Goal: Task Accomplishment & Management: Use online tool/utility

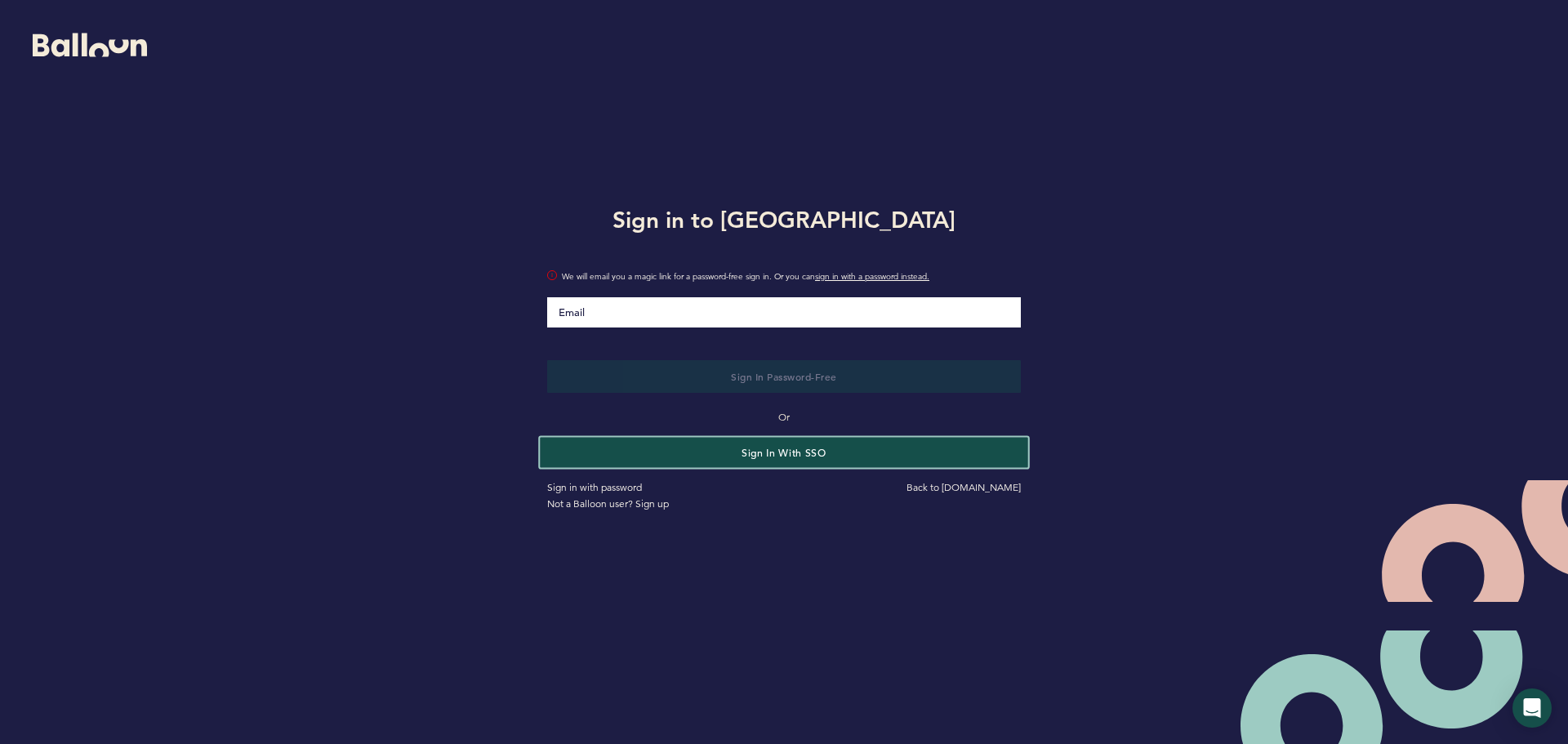
click at [860, 453] on button "Sign in with SSO" at bounding box center [783, 452] width 487 height 30
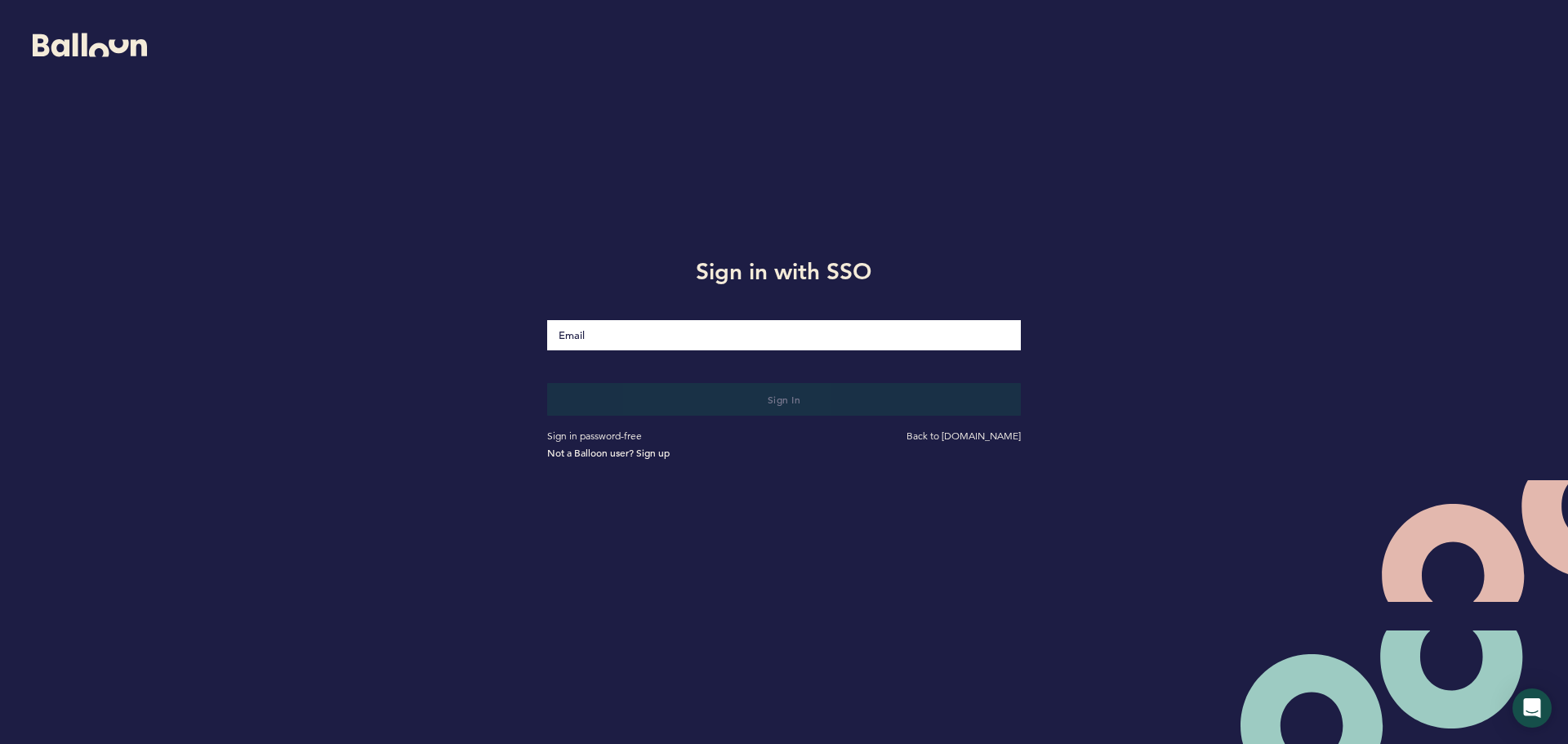
click at [701, 328] on input "Email" at bounding box center [783, 336] width 473 height 30
type input "[EMAIL_ADDRESS][DOMAIN_NAME]"
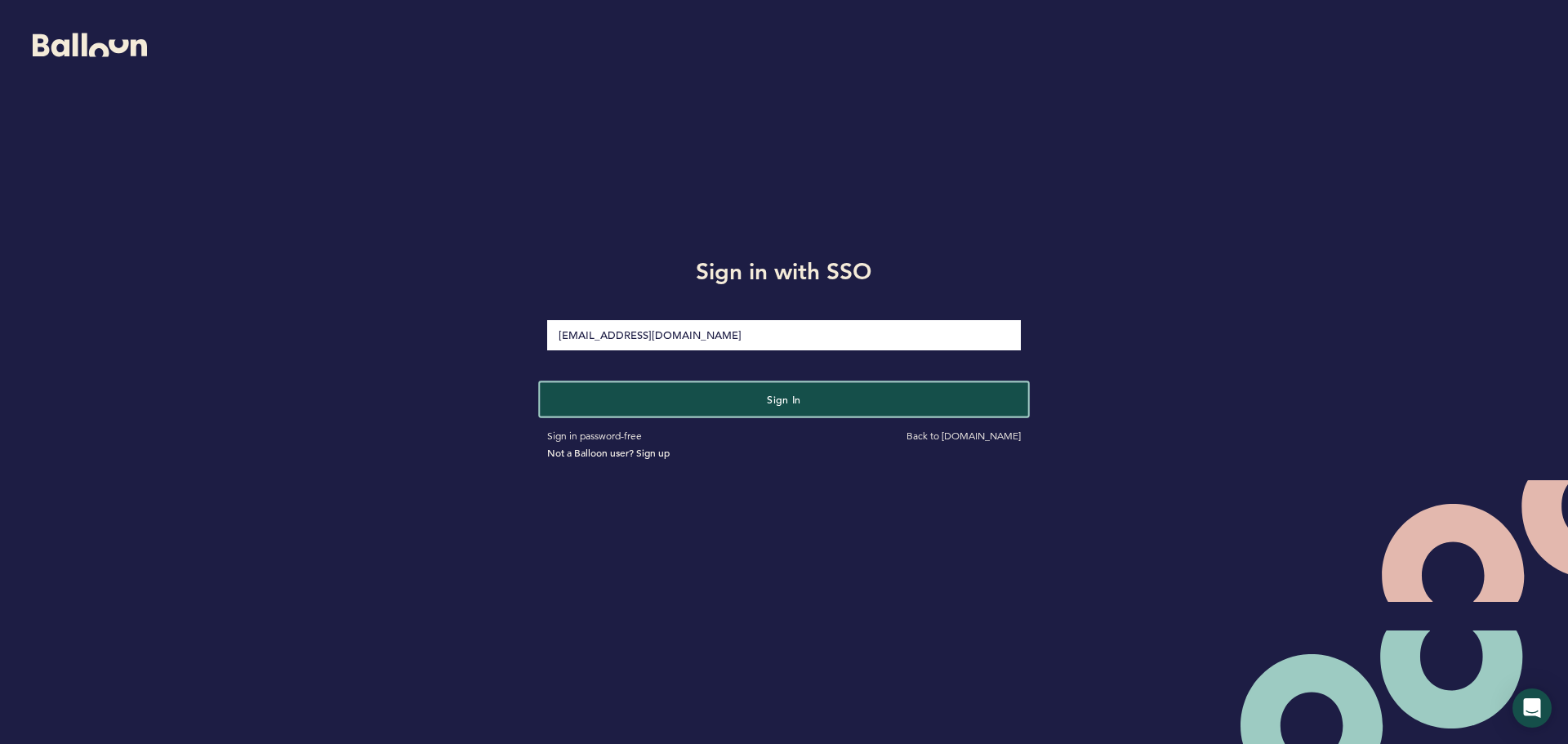
click at [703, 392] on button "Sign in" at bounding box center [783, 399] width 487 height 34
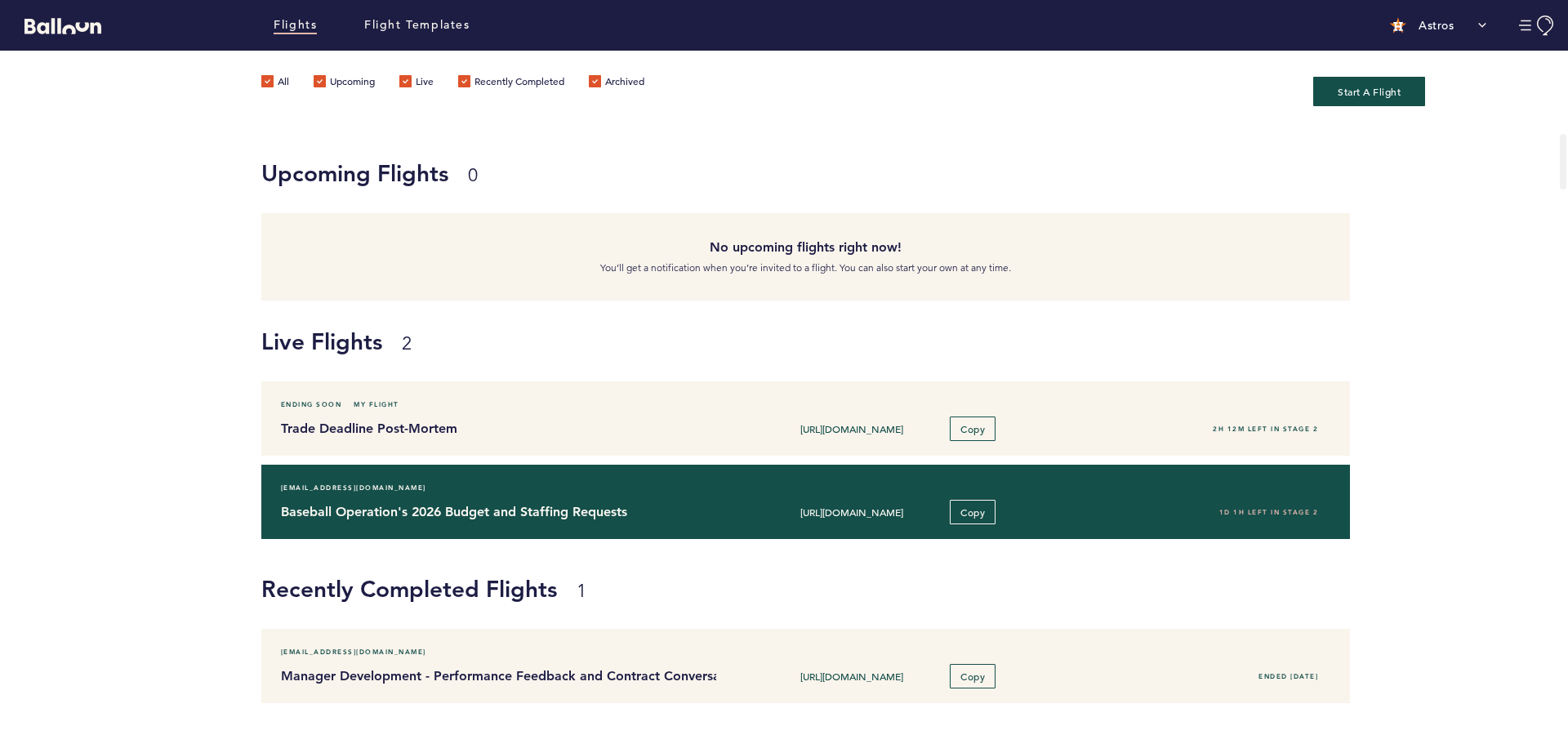
click at [667, 512] on h4 "Baseball Operation's 2026 Budget and Staffing Requests" at bounding box center [492, 512] width 423 height 20
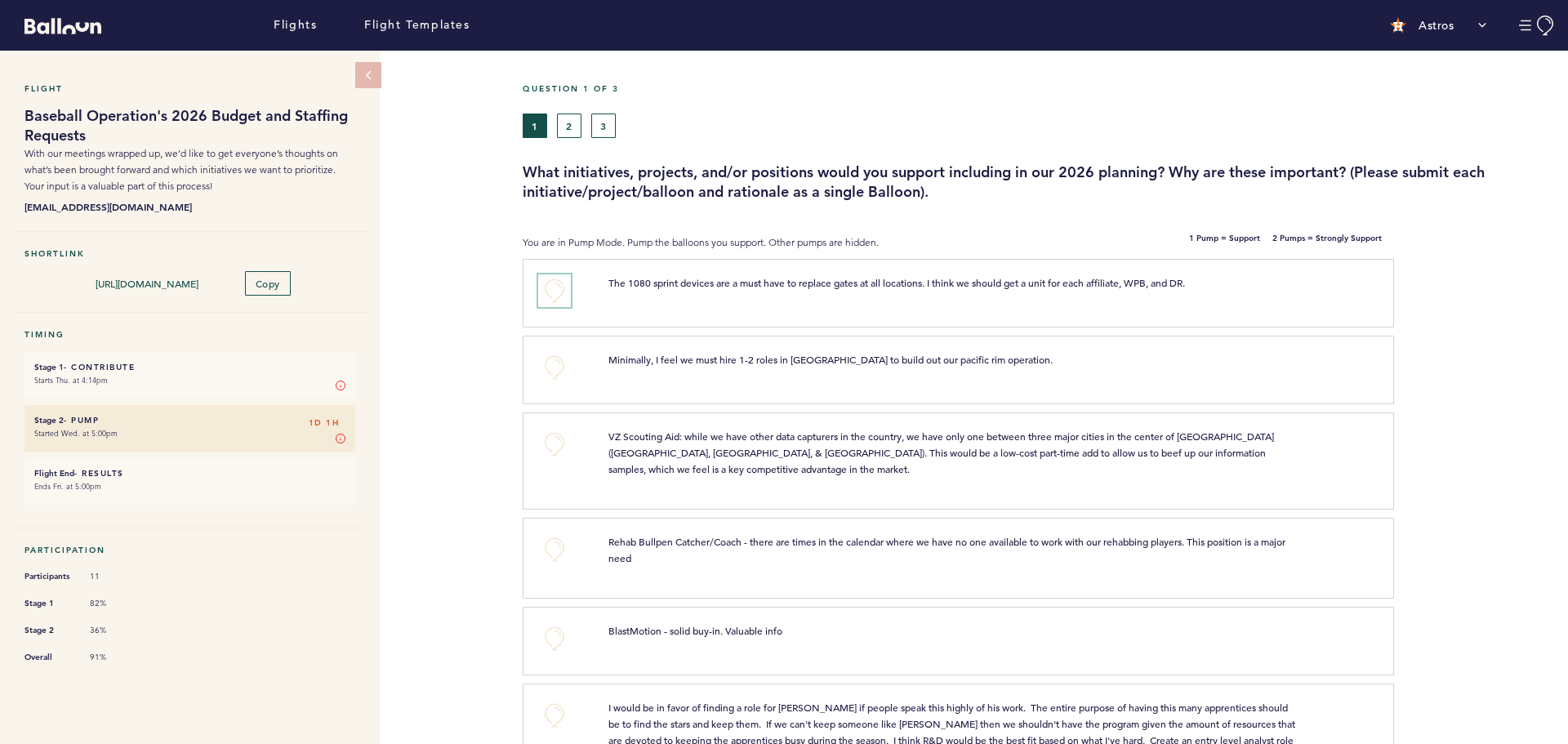
click at [550, 281] on button "+0" at bounding box center [554, 290] width 33 height 33
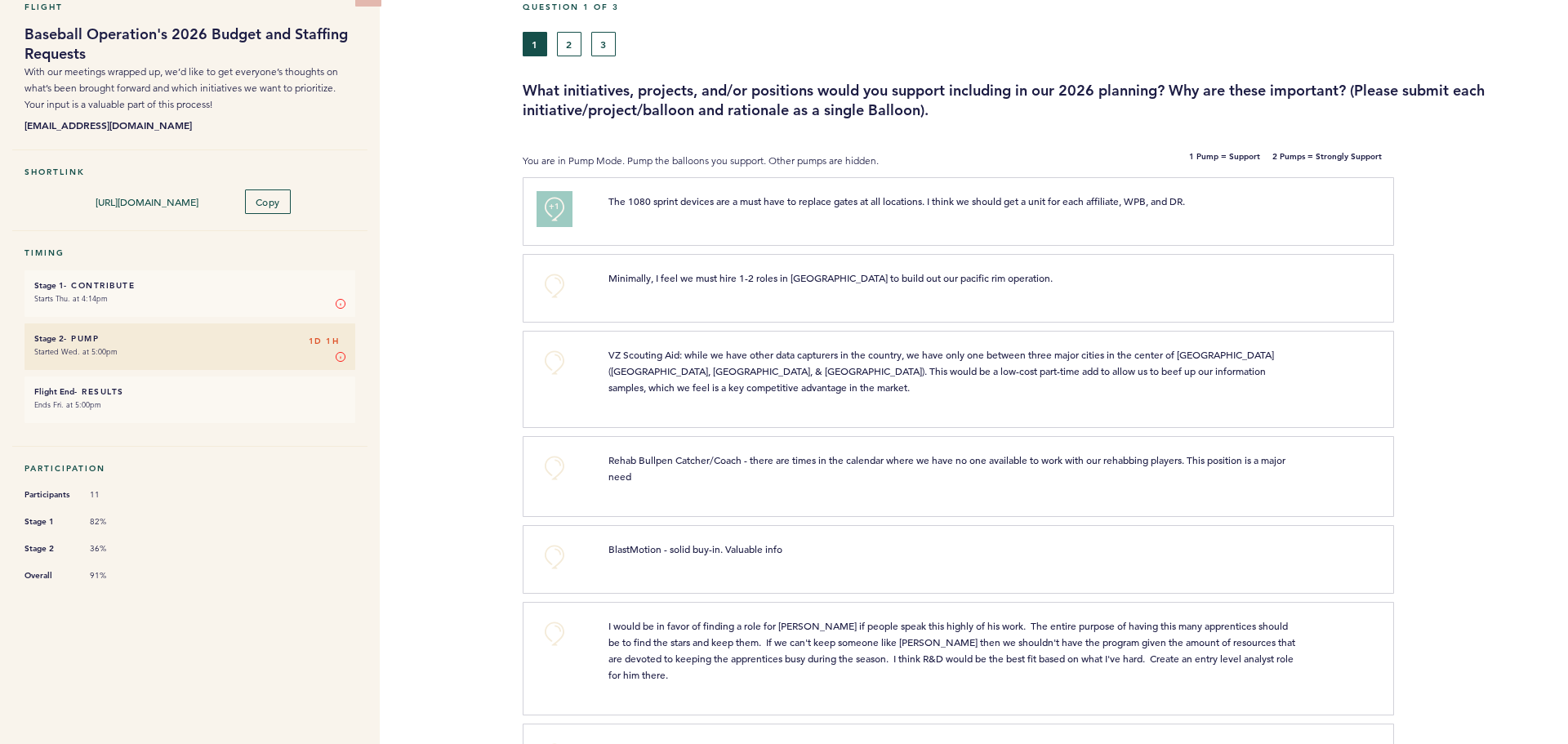
scroll to position [163, 0]
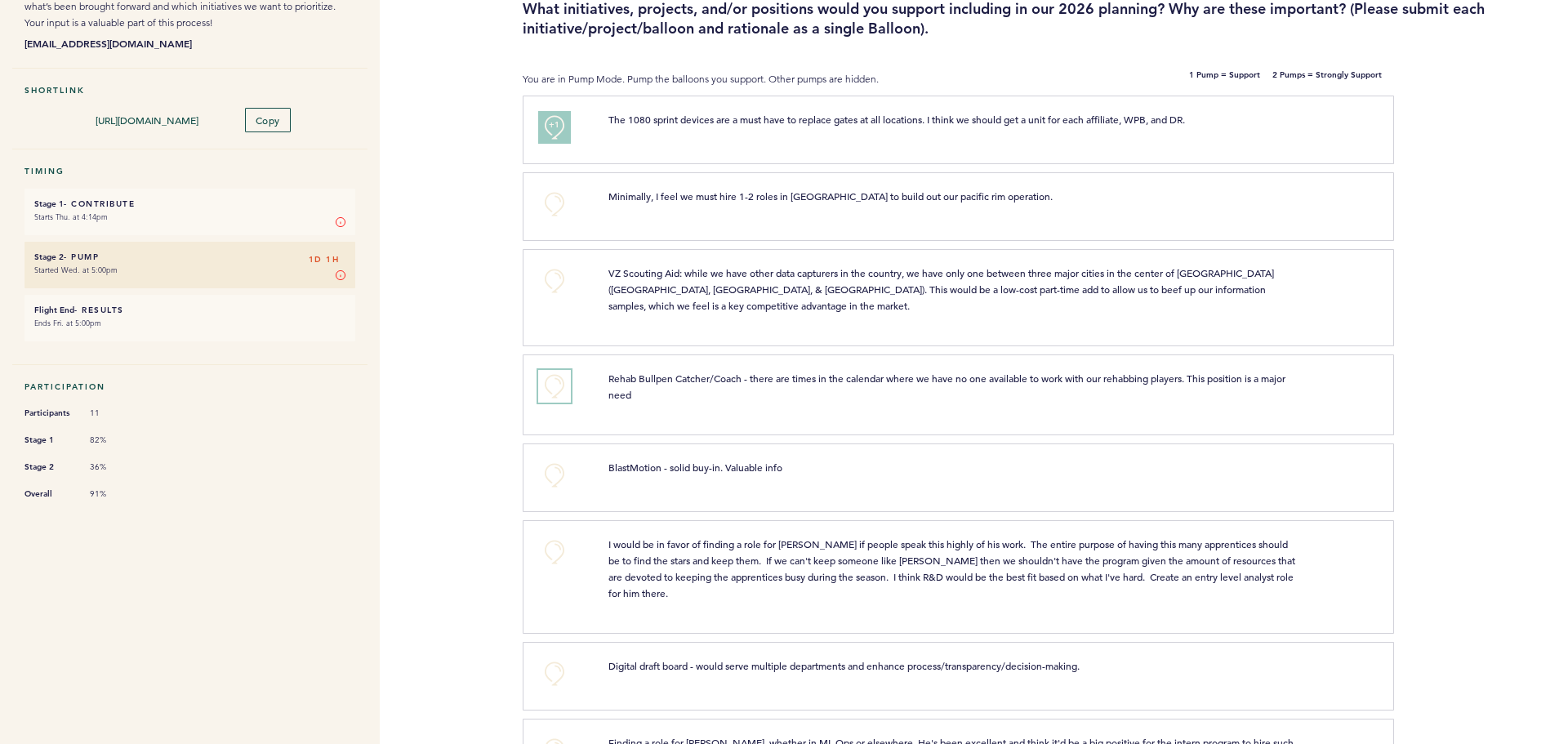
click at [544, 386] on button "+0" at bounding box center [554, 386] width 33 height 33
click at [555, 384] on button "+0" at bounding box center [554, 386] width 33 height 33
click at [550, 392] on button "+2" at bounding box center [554, 386] width 33 height 33
click at [550, 392] on button "+0" at bounding box center [554, 386] width 33 height 33
click at [554, 469] on button "+0" at bounding box center [554, 475] width 33 height 33
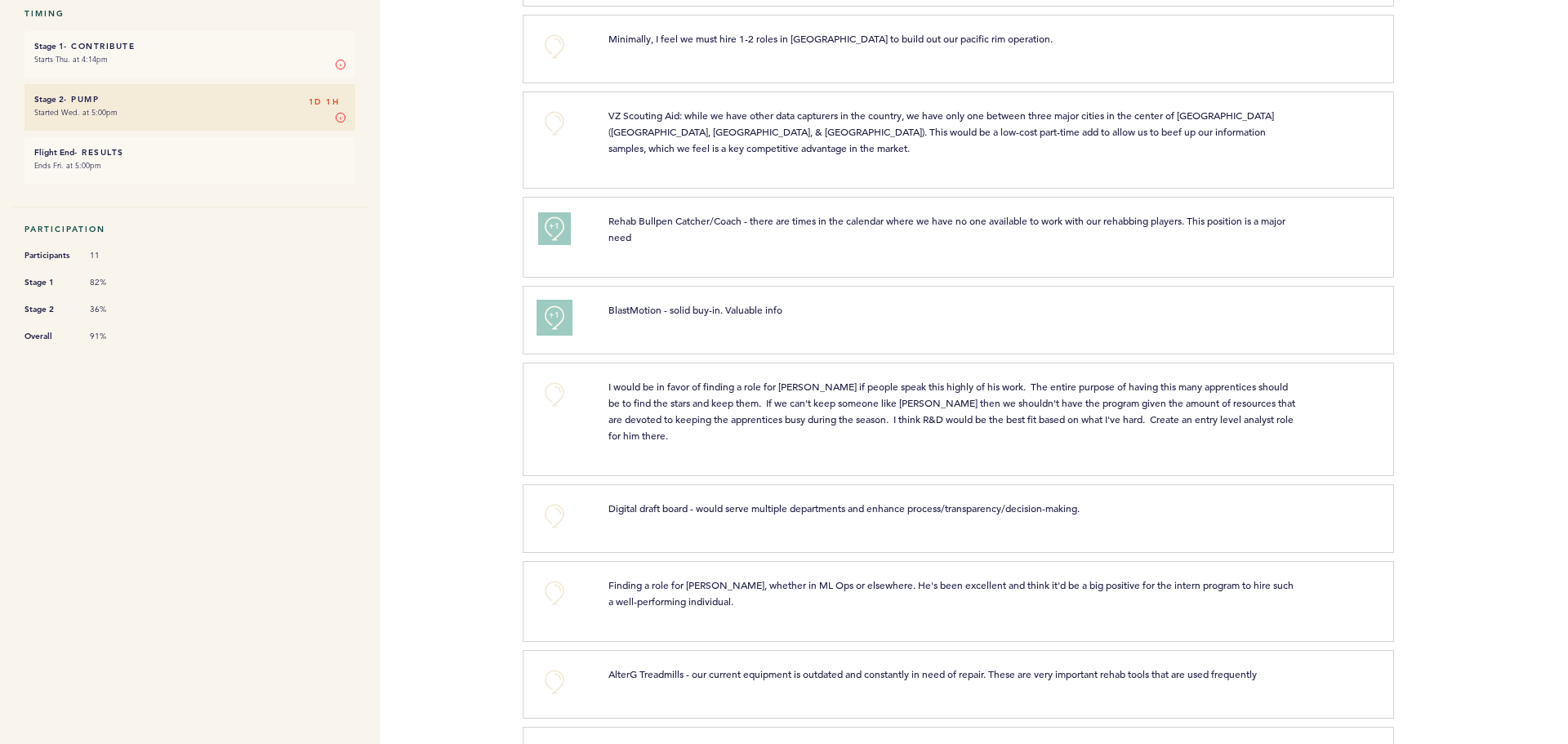
scroll to position [327, 0]
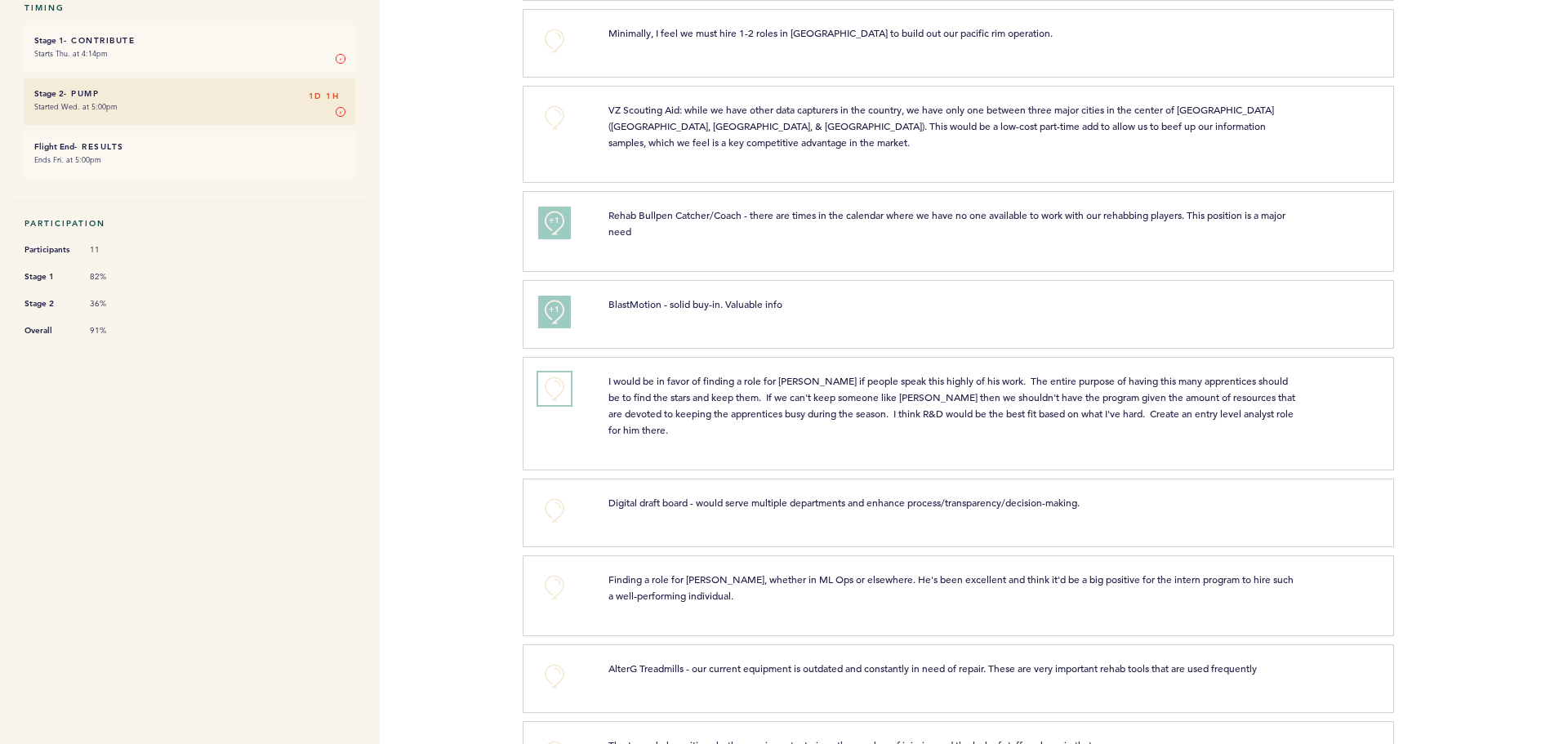
click at [549, 387] on button "+0" at bounding box center [554, 388] width 33 height 33
click at [549, 387] on span "+1" at bounding box center [554, 386] width 12 height 16
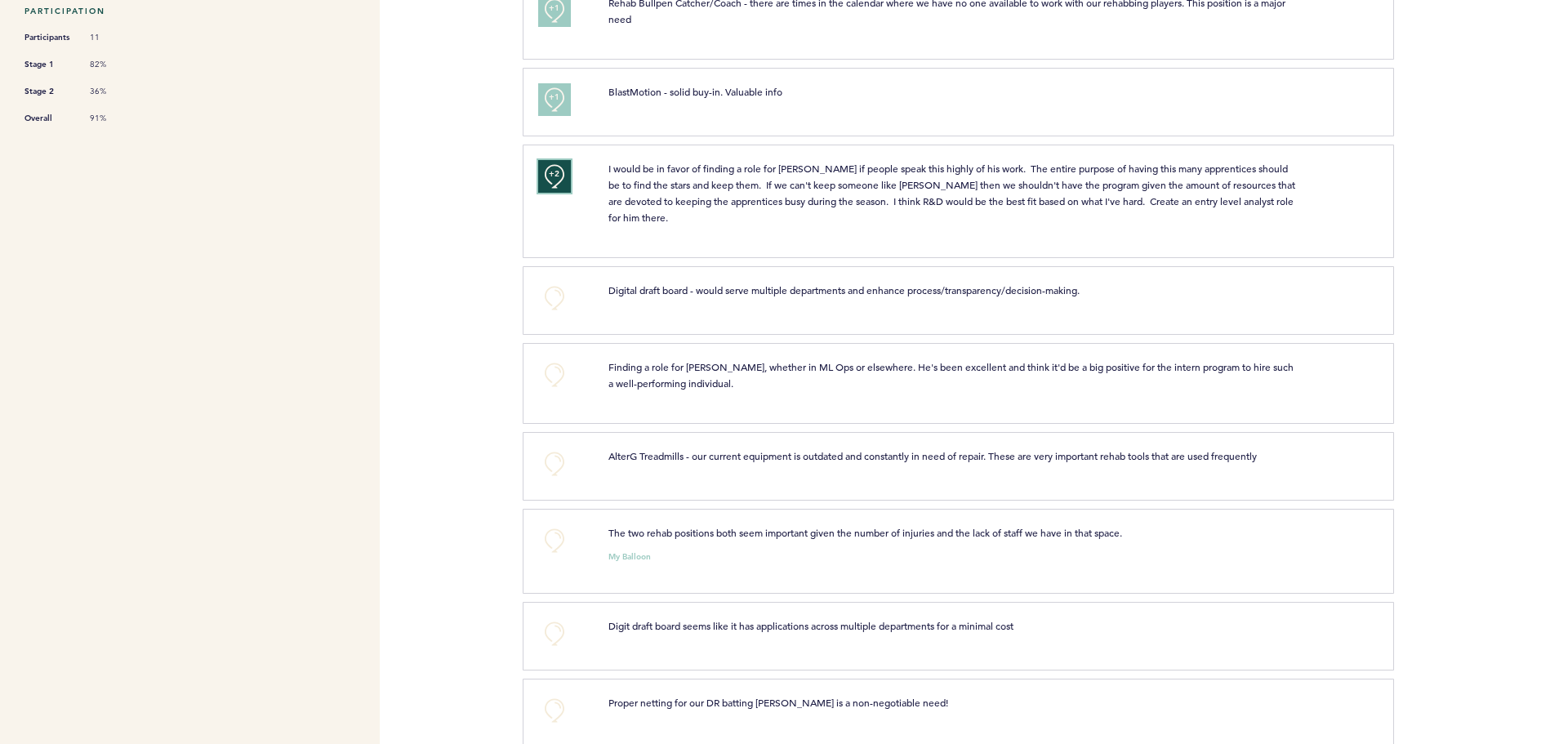
scroll to position [572, 0]
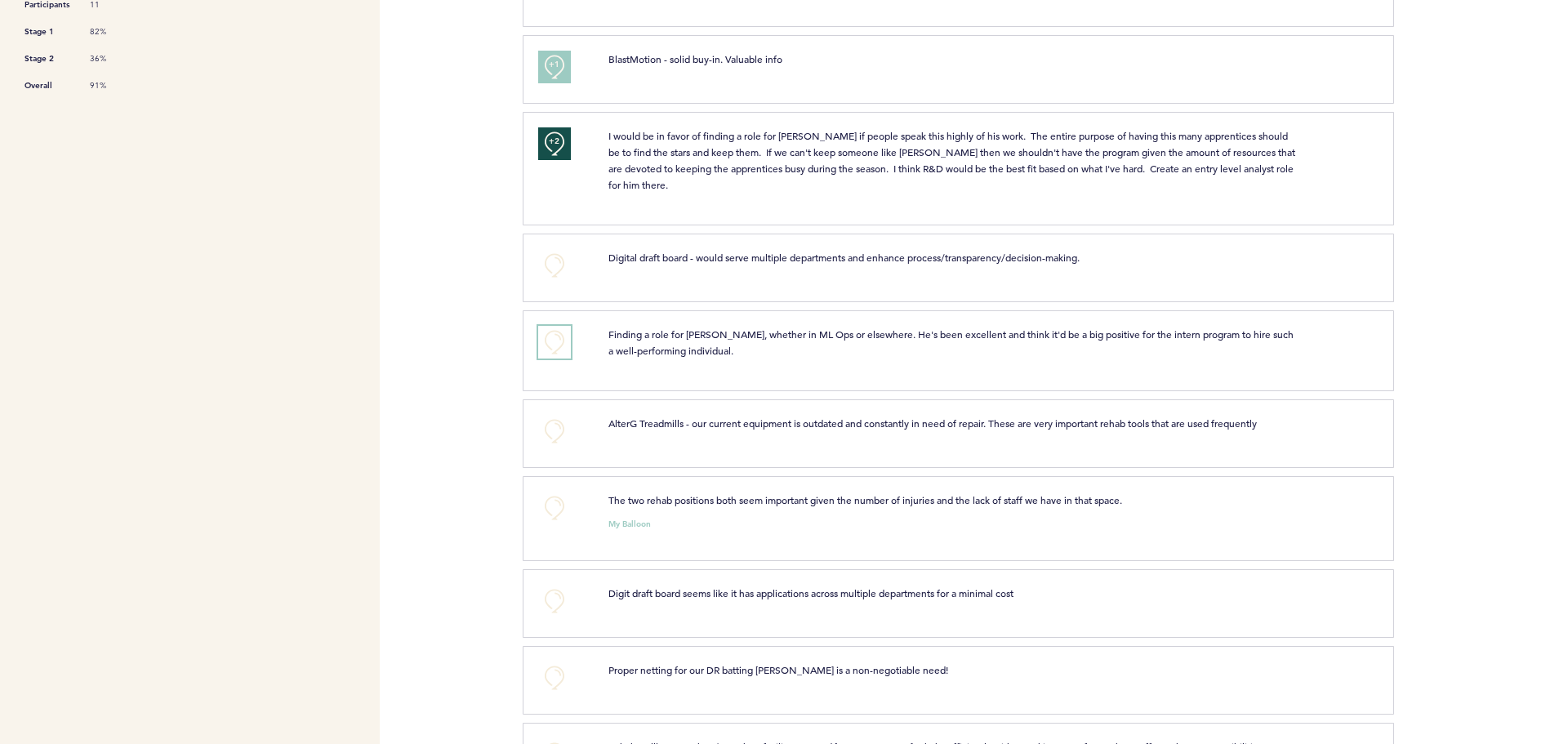
click at [544, 342] on button "+0" at bounding box center [554, 342] width 33 height 33
click at [544, 342] on button "+1" at bounding box center [554, 342] width 33 height 33
click at [549, 511] on button "+0" at bounding box center [554, 508] width 33 height 33
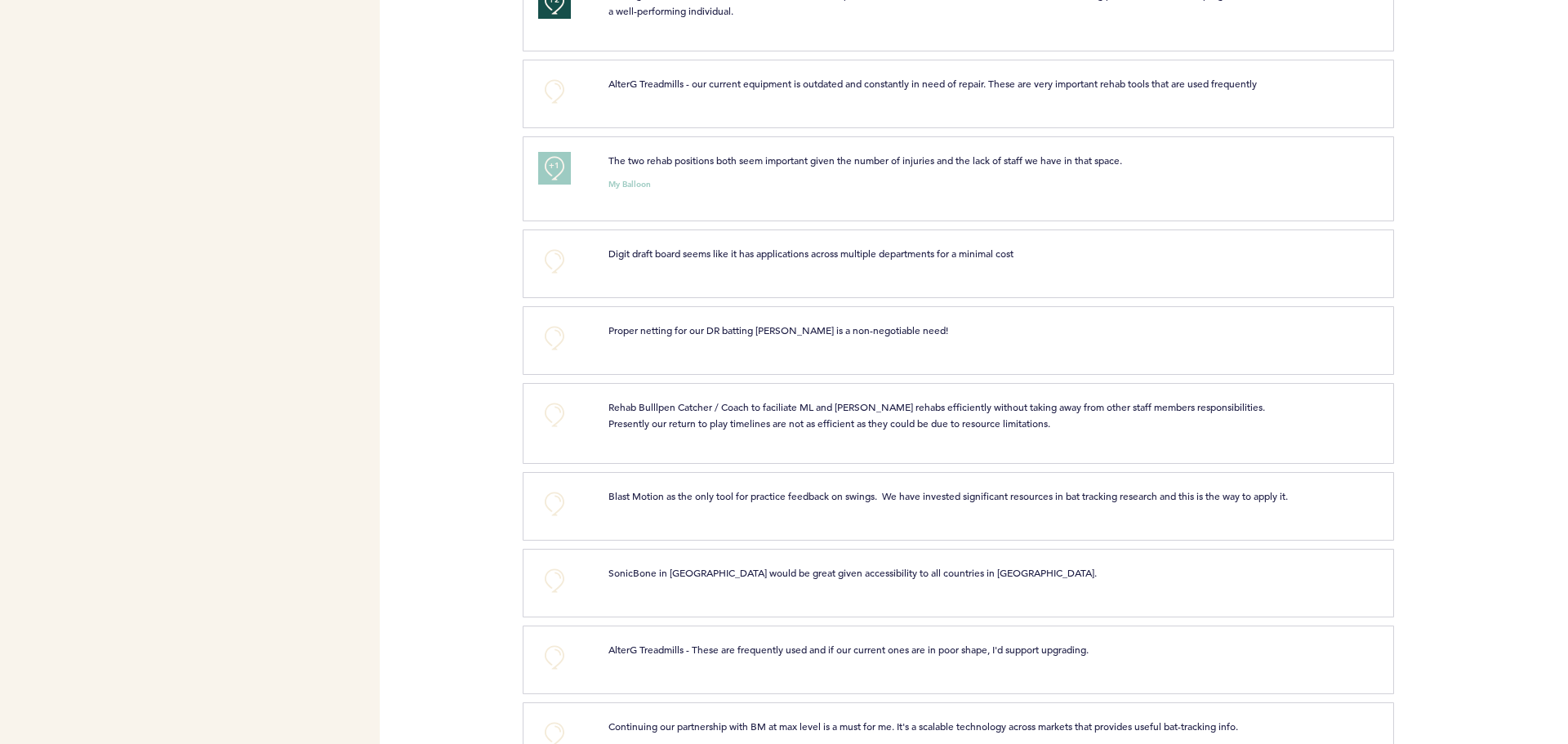
scroll to position [980, 0]
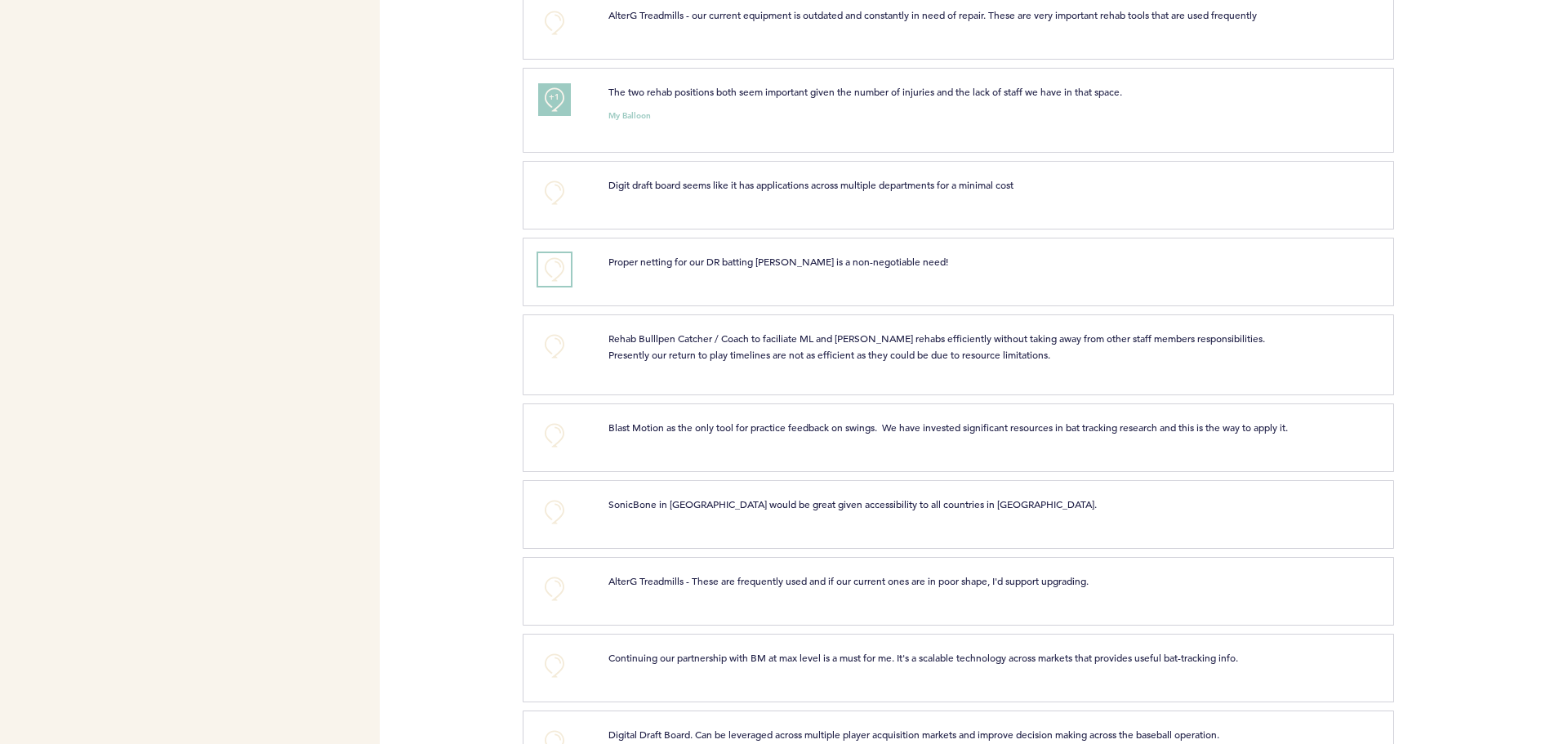
click at [546, 270] on button "+0" at bounding box center [554, 269] width 33 height 33
click at [546, 269] on button "+1" at bounding box center [554, 269] width 33 height 33
click at [550, 341] on button "+0" at bounding box center [554, 346] width 33 height 33
click at [555, 435] on button "+0" at bounding box center [554, 435] width 33 height 33
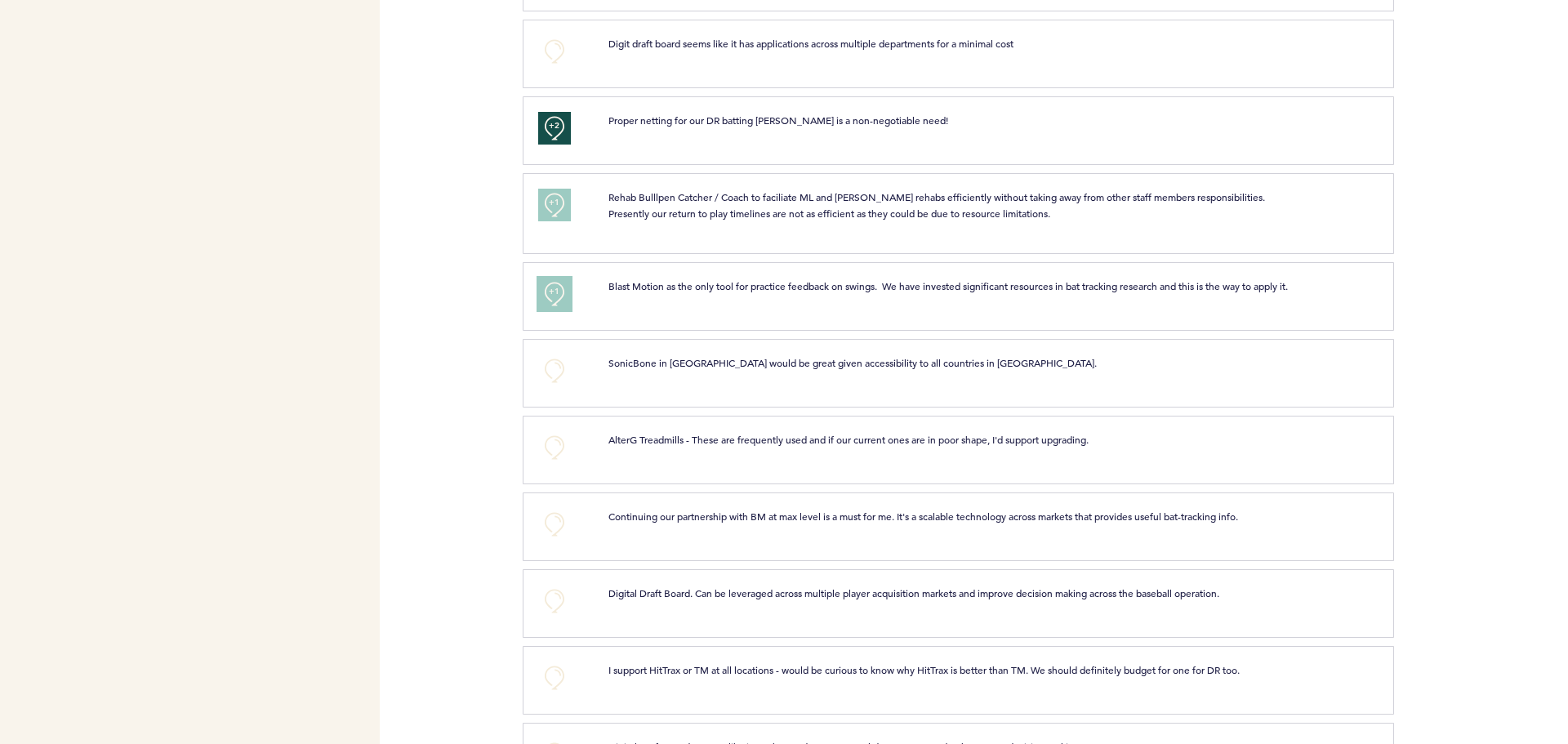
scroll to position [1225, 0]
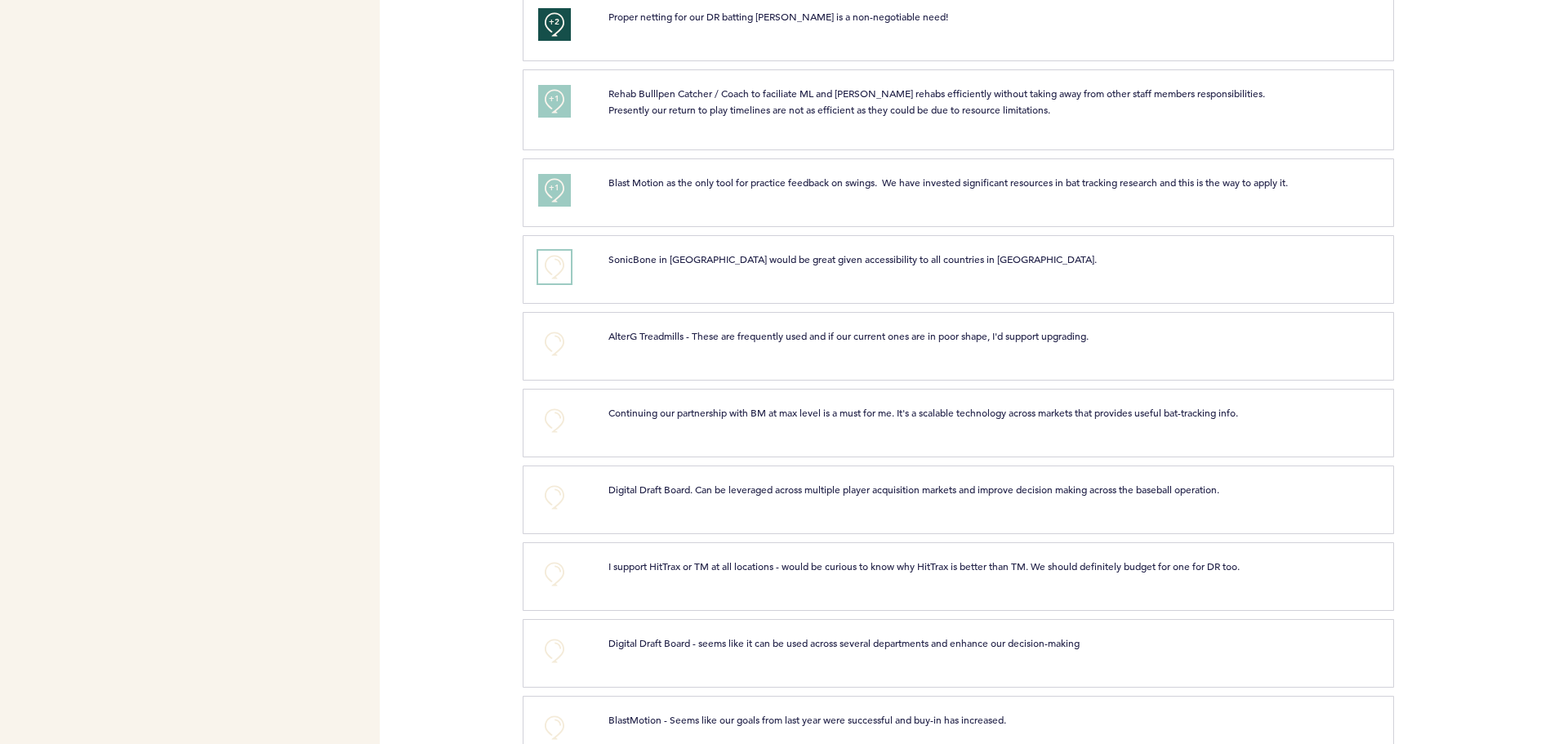
click at [550, 273] on button "+0" at bounding box center [554, 266] width 33 height 33
click at [548, 434] on button "+0" at bounding box center [554, 420] width 33 height 33
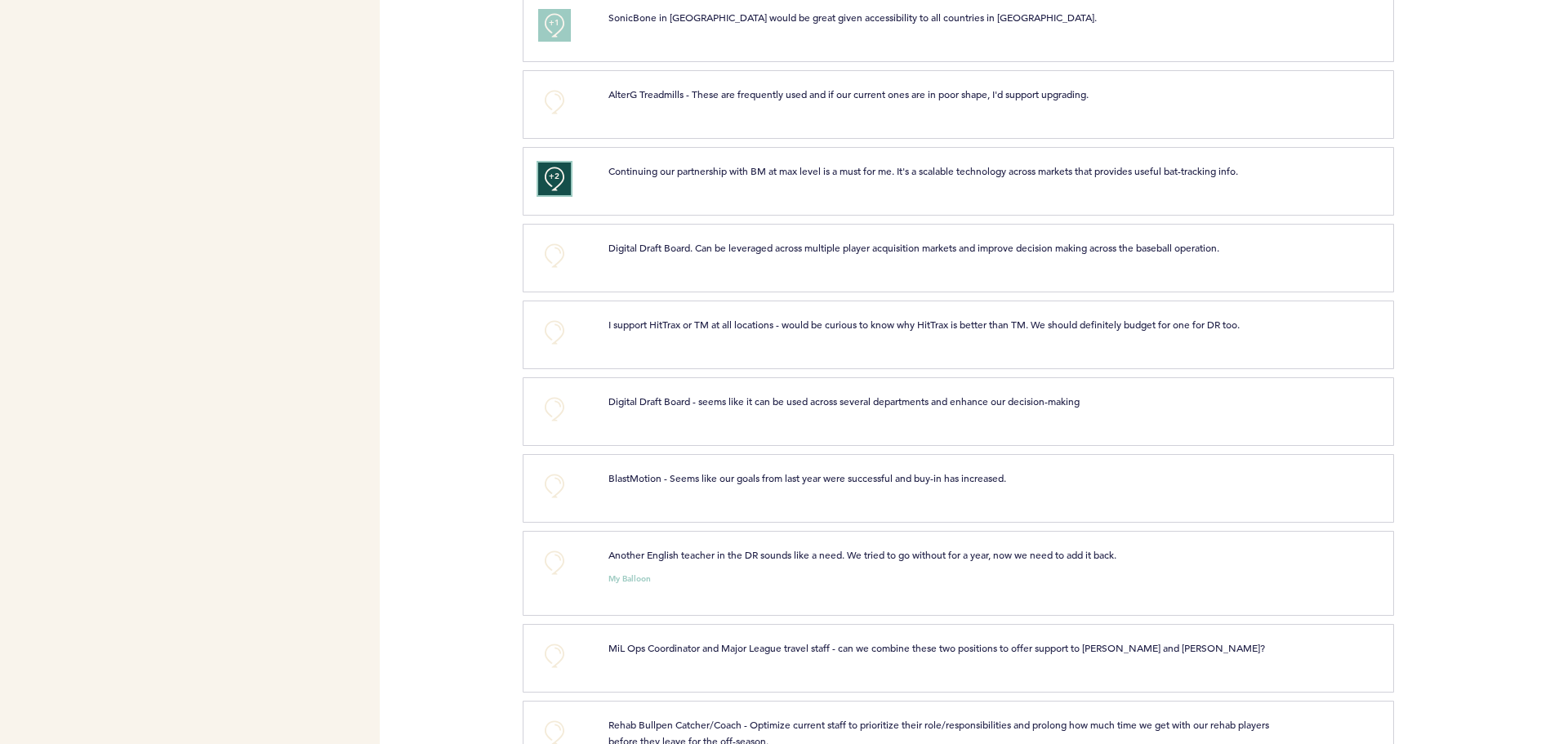
scroll to position [1470, 0]
click at [550, 562] on button "+0" at bounding box center [554, 559] width 33 height 33
click at [0, 0] on span "+0" at bounding box center [0, 0] width 0 height 0
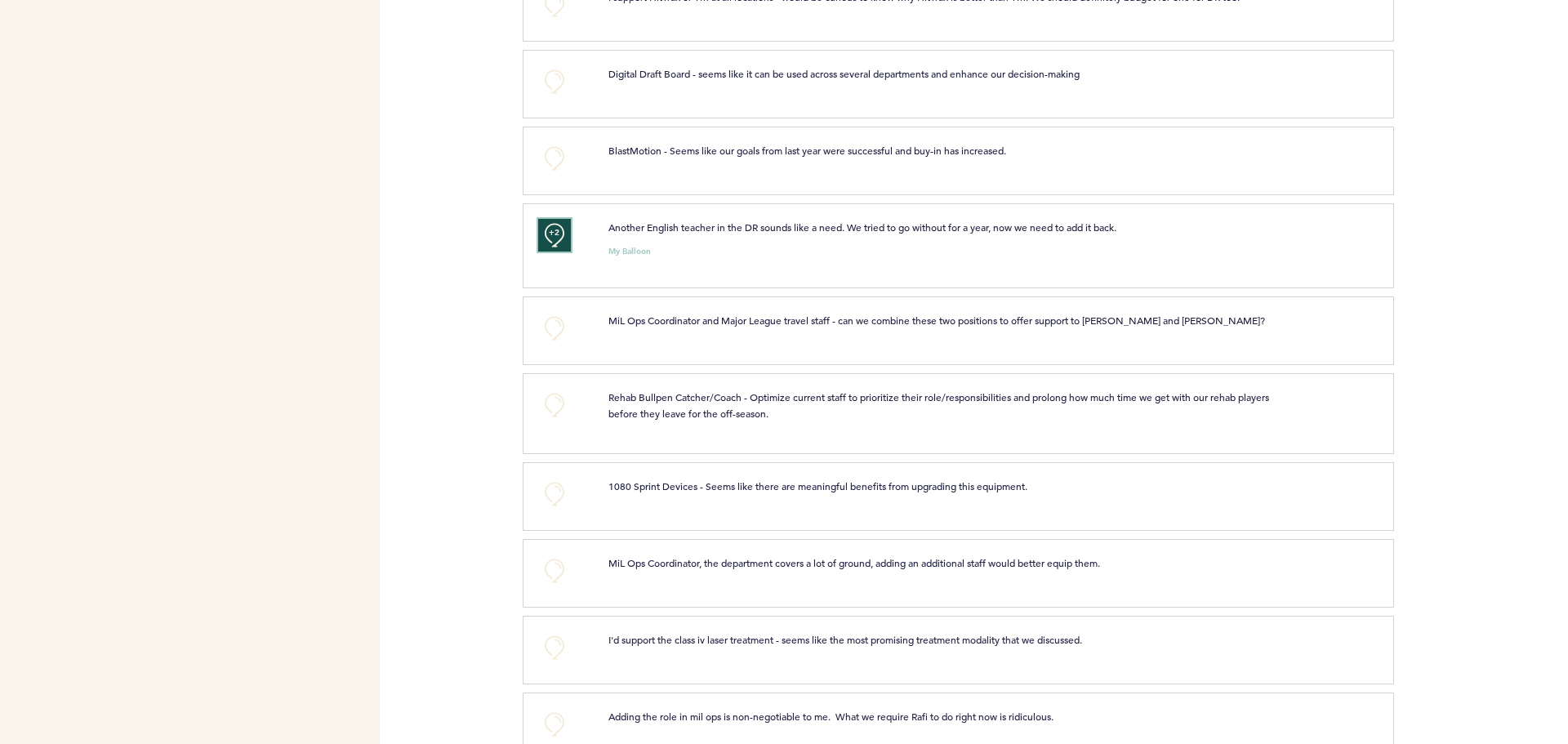
scroll to position [1796, 0]
click at [551, 335] on button "+0" at bounding box center [554, 326] width 33 height 33
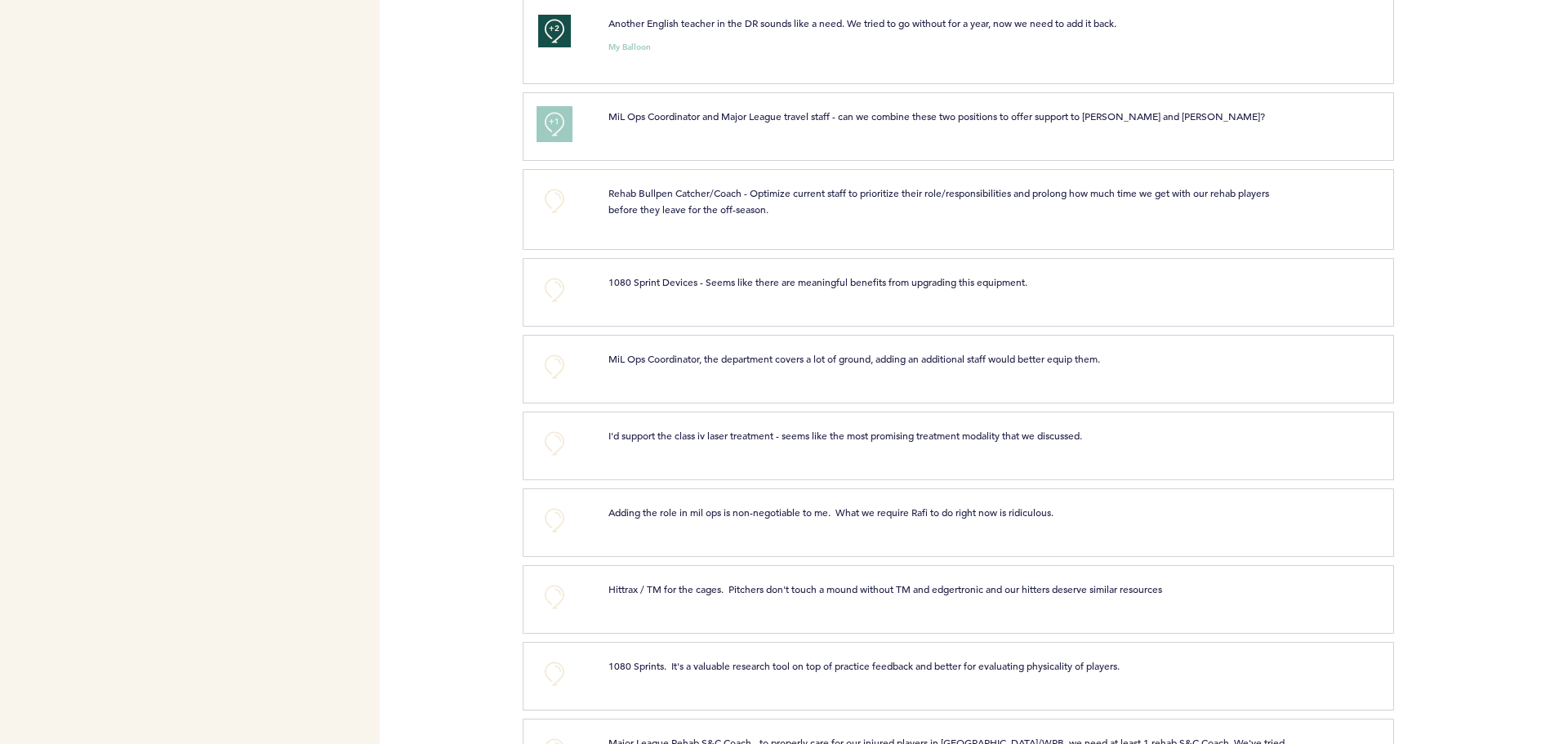
scroll to position [2041, 0]
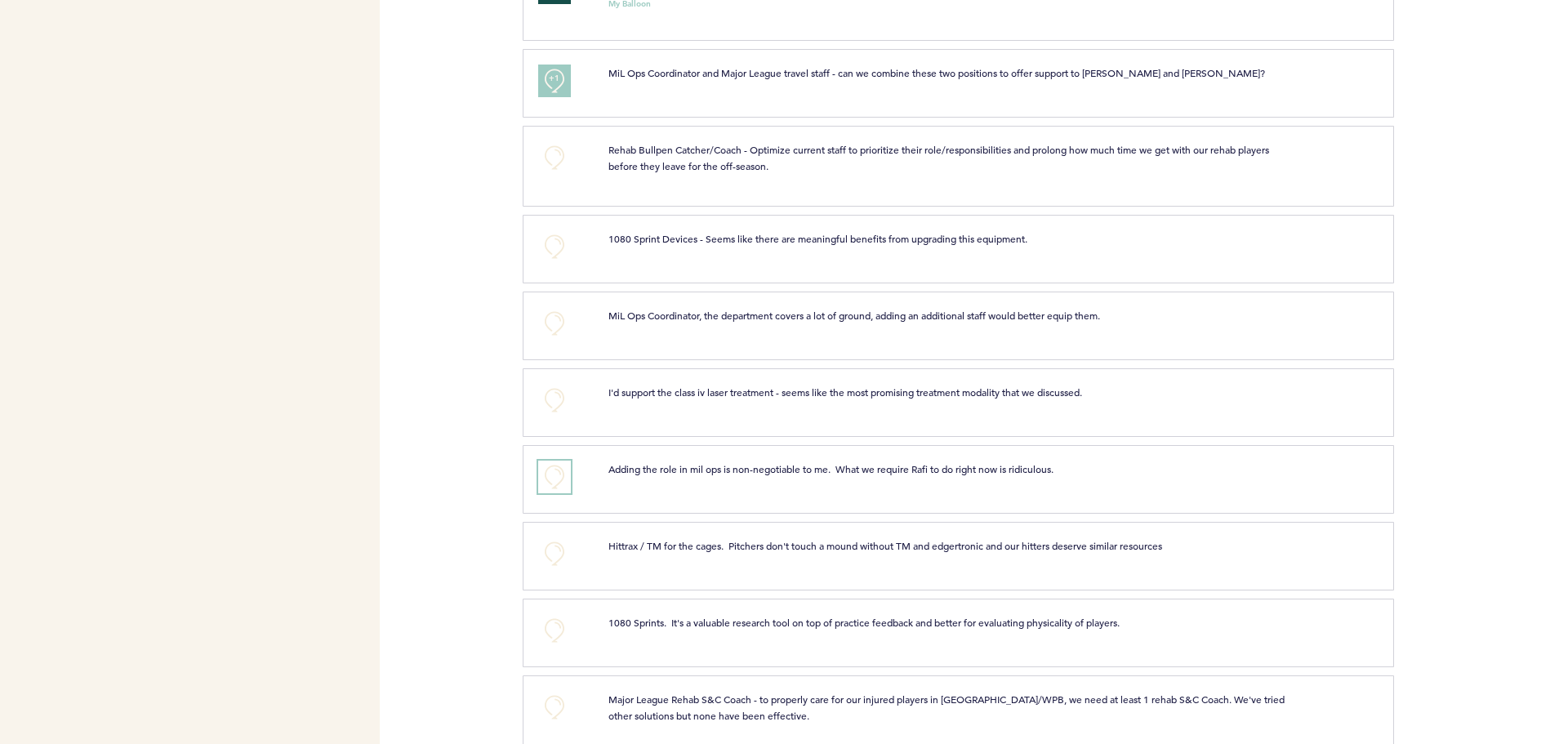
click at [557, 487] on button "+0" at bounding box center [554, 477] width 33 height 33
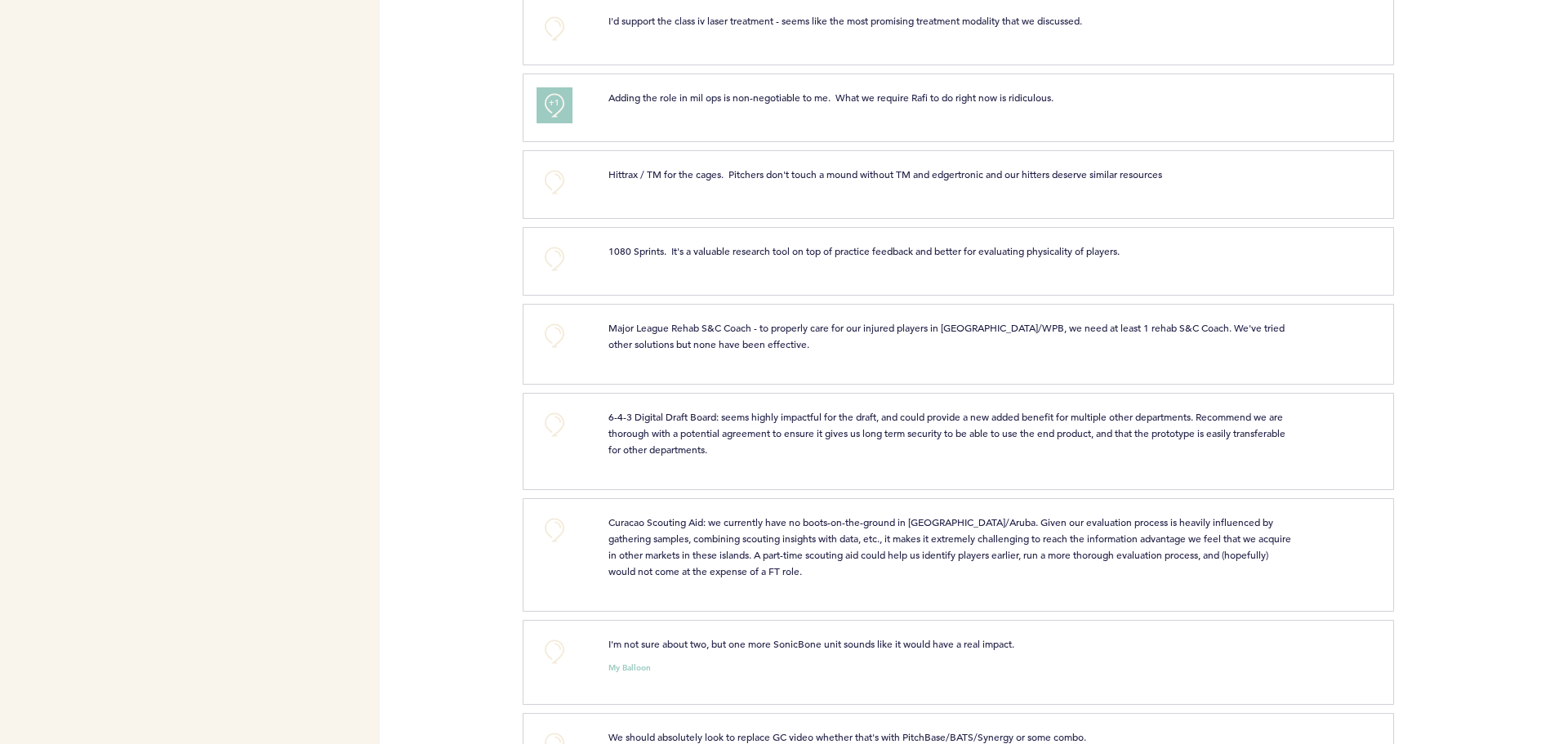
scroll to position [2450, 0]
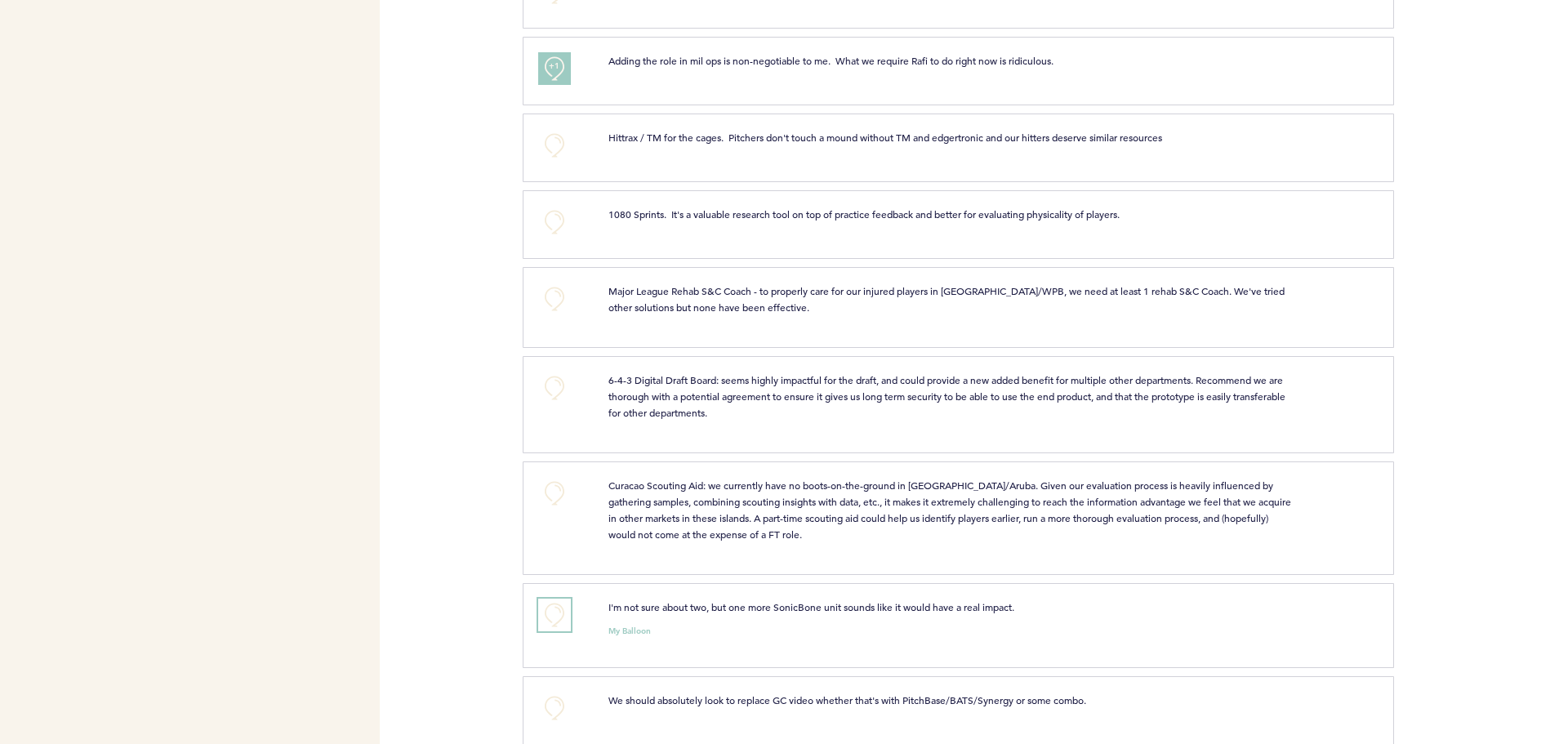
click at [556, 624] on button "+0" at bounding box center [554, 614] width 33 height 33
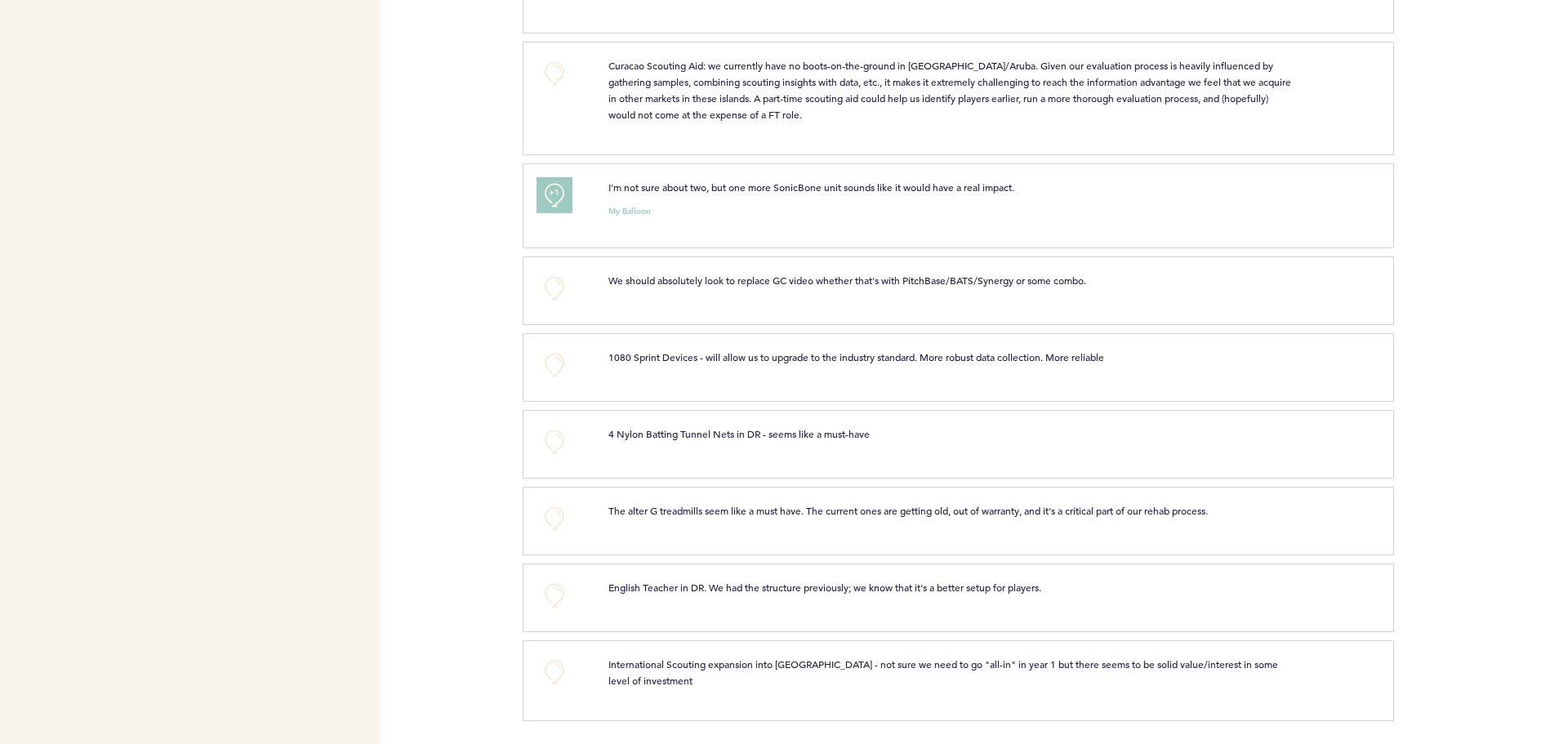
scroll to position [2870, 0]
click at [551, 445] on button "+0" at bounding box center [554, 440] width 33 height 33
click at [0, 0] on span "+0" at bounding box center [0, 0] width 0 height 0
click at [552, 447] on span "+1" at bounding box center [554, 439] width 12 height 16
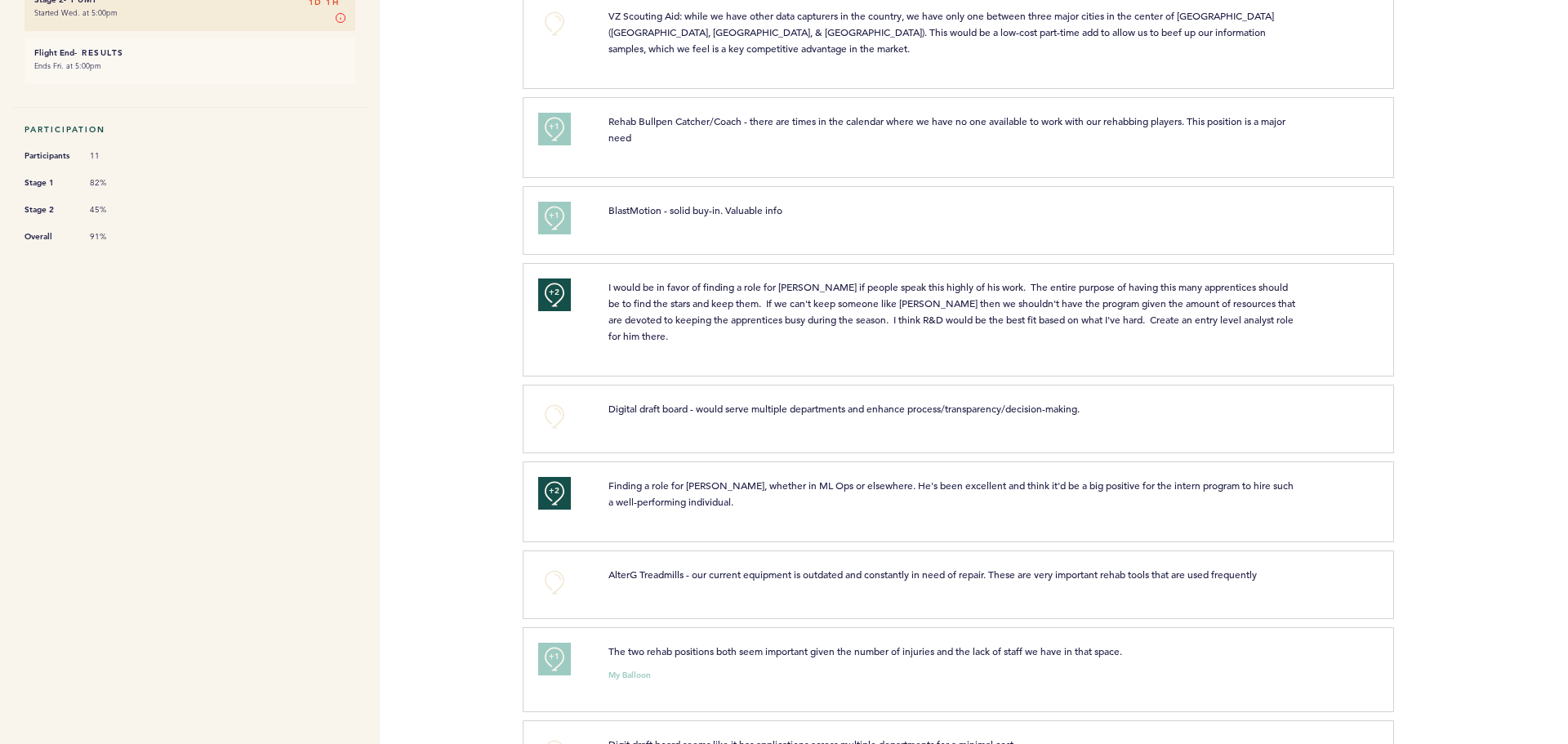
scroll to position [0, 0]
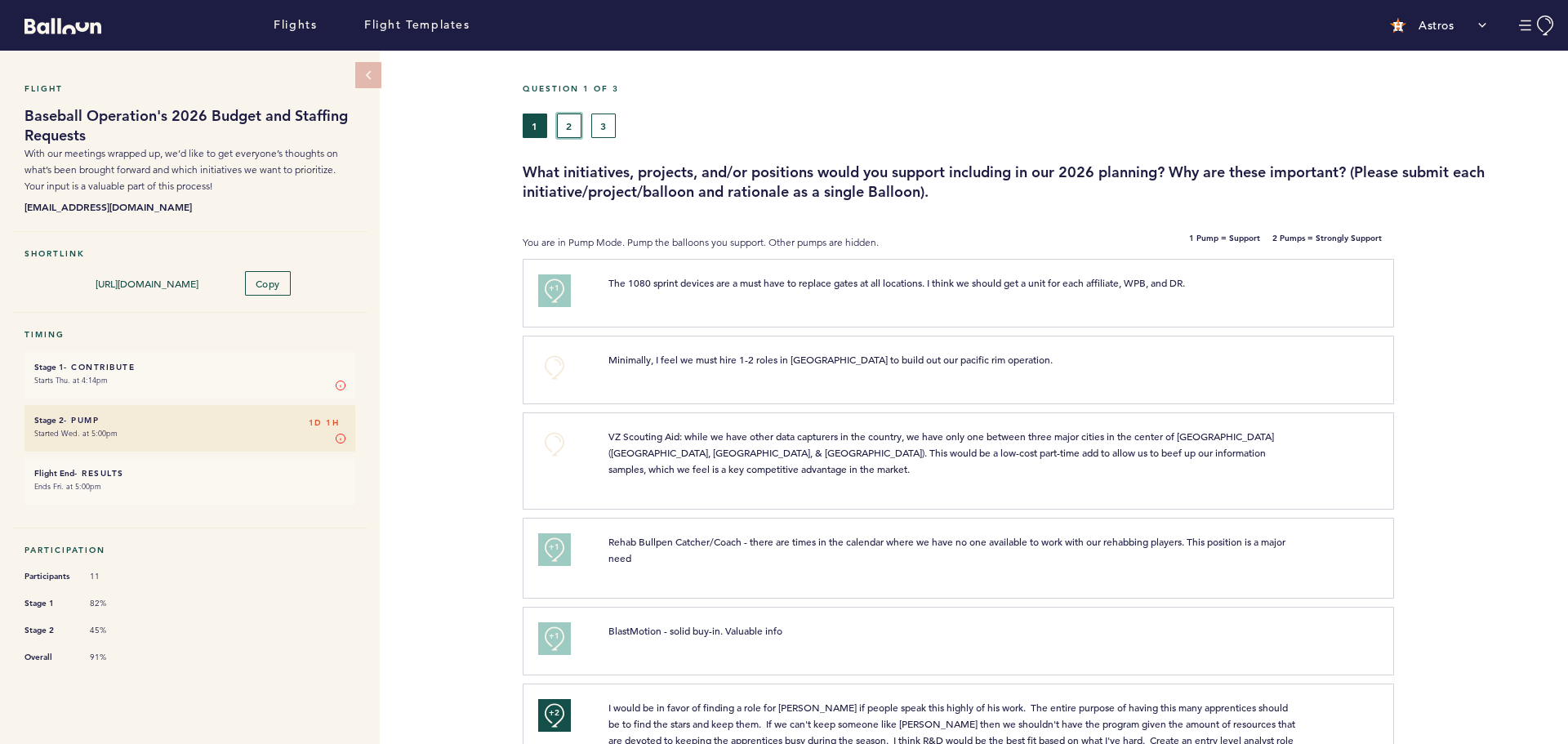
click at [567, 123] on button "2" at bounding box center [569, 126] width 25 height 25
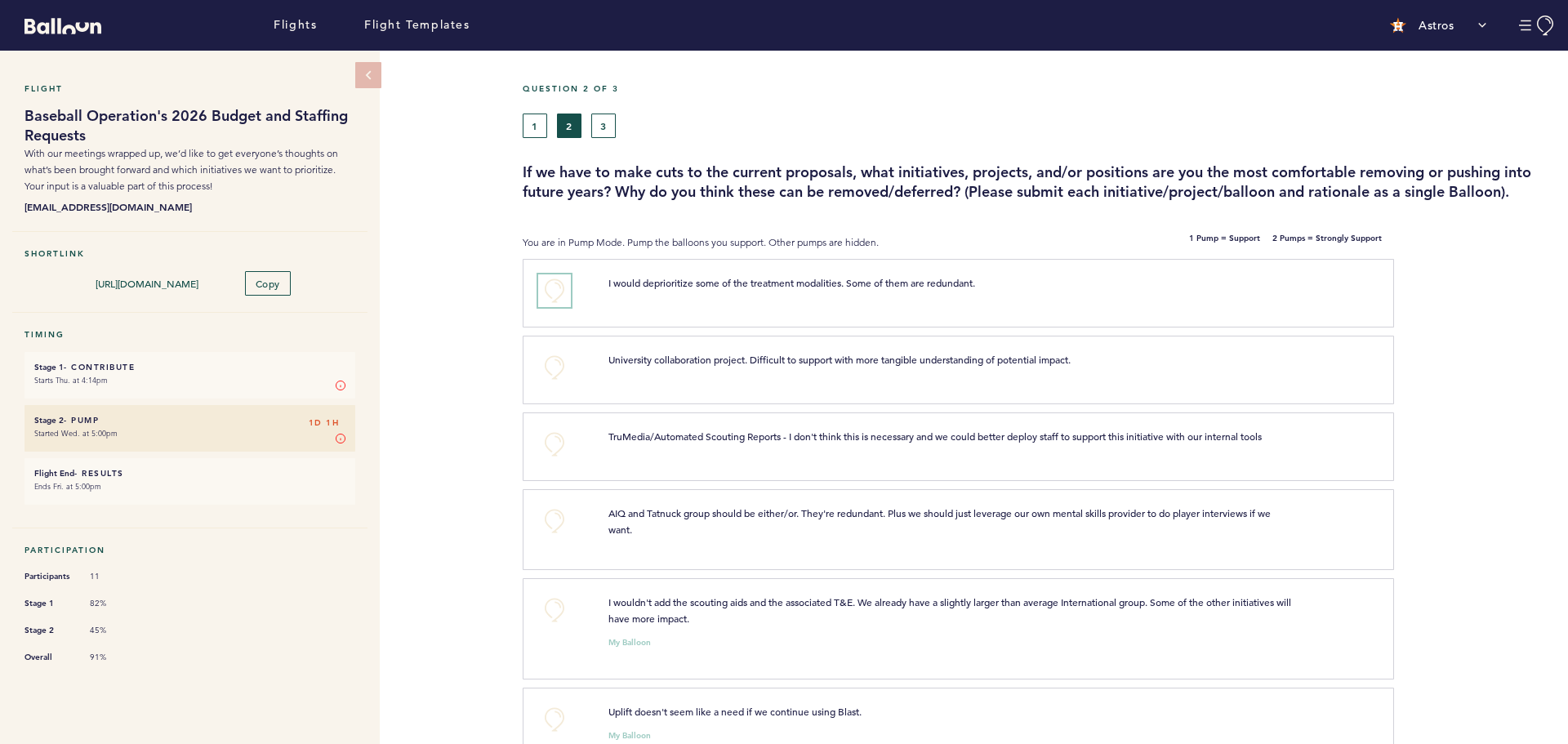
click at [554, 289] on button "+0" at bounding box center [554, 290] width 33 height 33
click at [550, 354] on button "+0" at bounding box center [554, 368] width 33 height 33
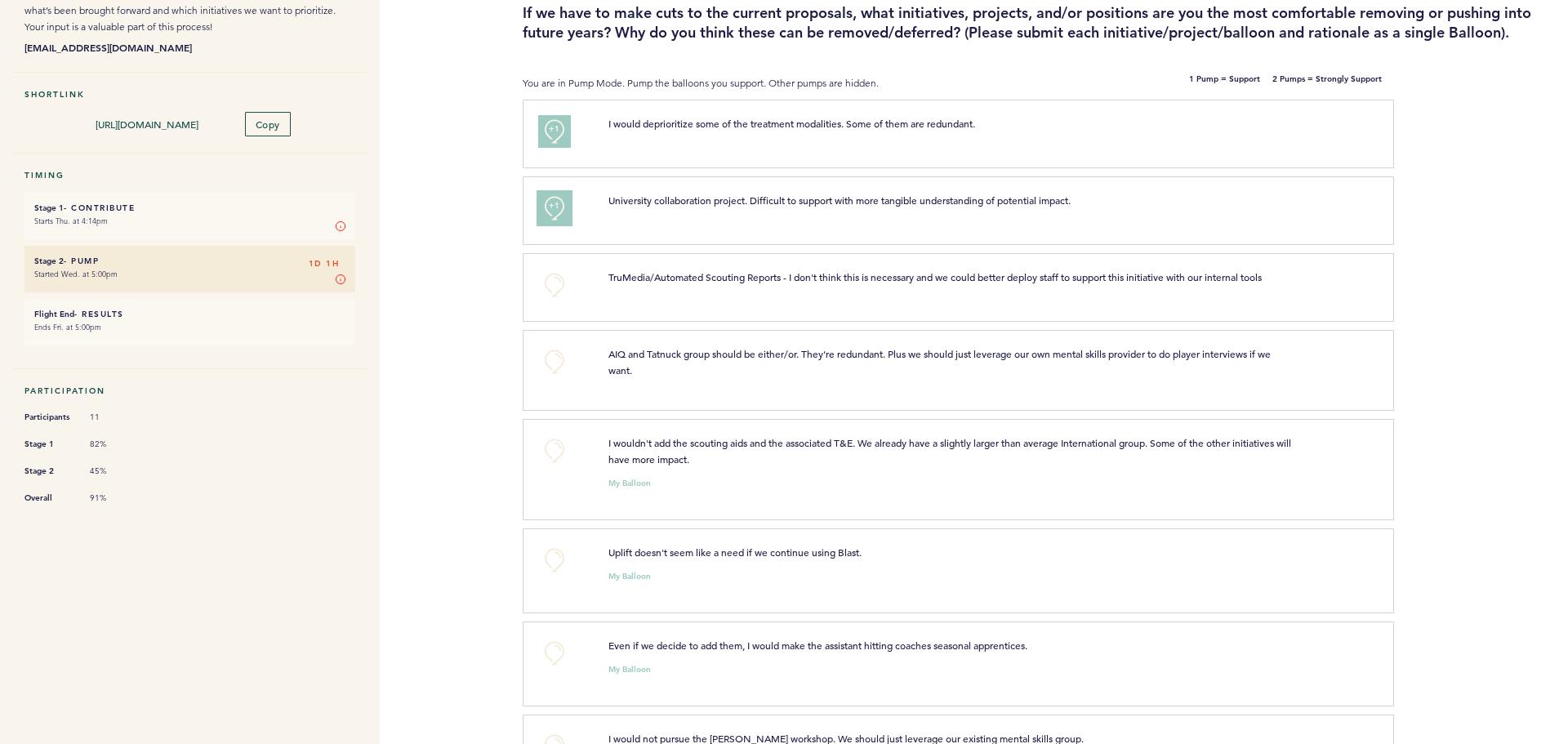
scroll to position [163, 0]
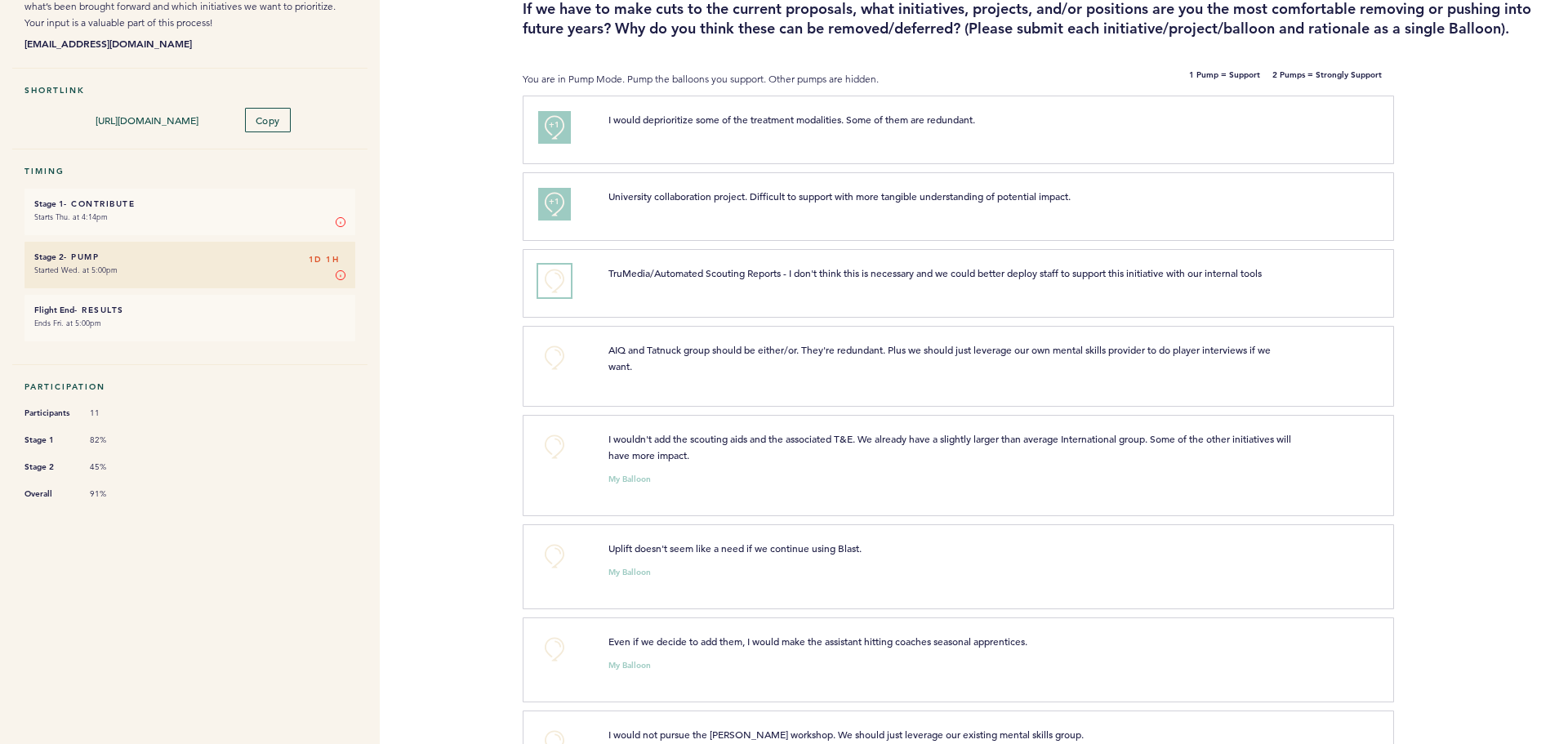
click at [557, 290] on button "+0" at bounding box center [554, 281] width 33 height 33
click at [557, 290] on button "+1" at bounding box center [554, 281] width 33 height 33
click at [551, 441] on button "+0" at bounding box center [554, 447] width 33 height 33
click at [551, 441] on span "+1" at bounding box center [554, 444] width 12 height 16
click at [554, 556] on button "+0" at bounding box center [554, 556] width 33 height 33
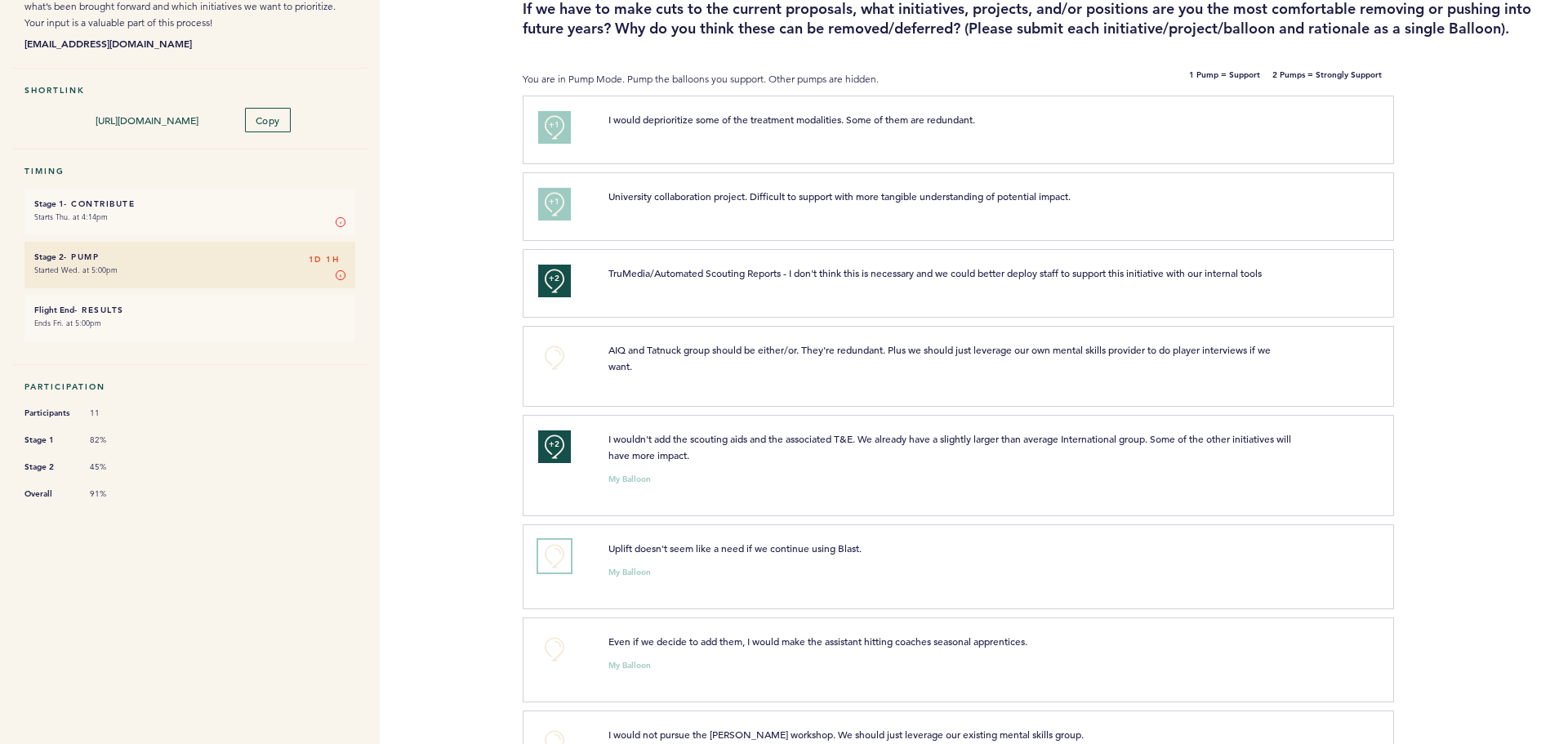
click at [0, 0] on span "+0" at bounding box center [0, 0] width 0 height 0
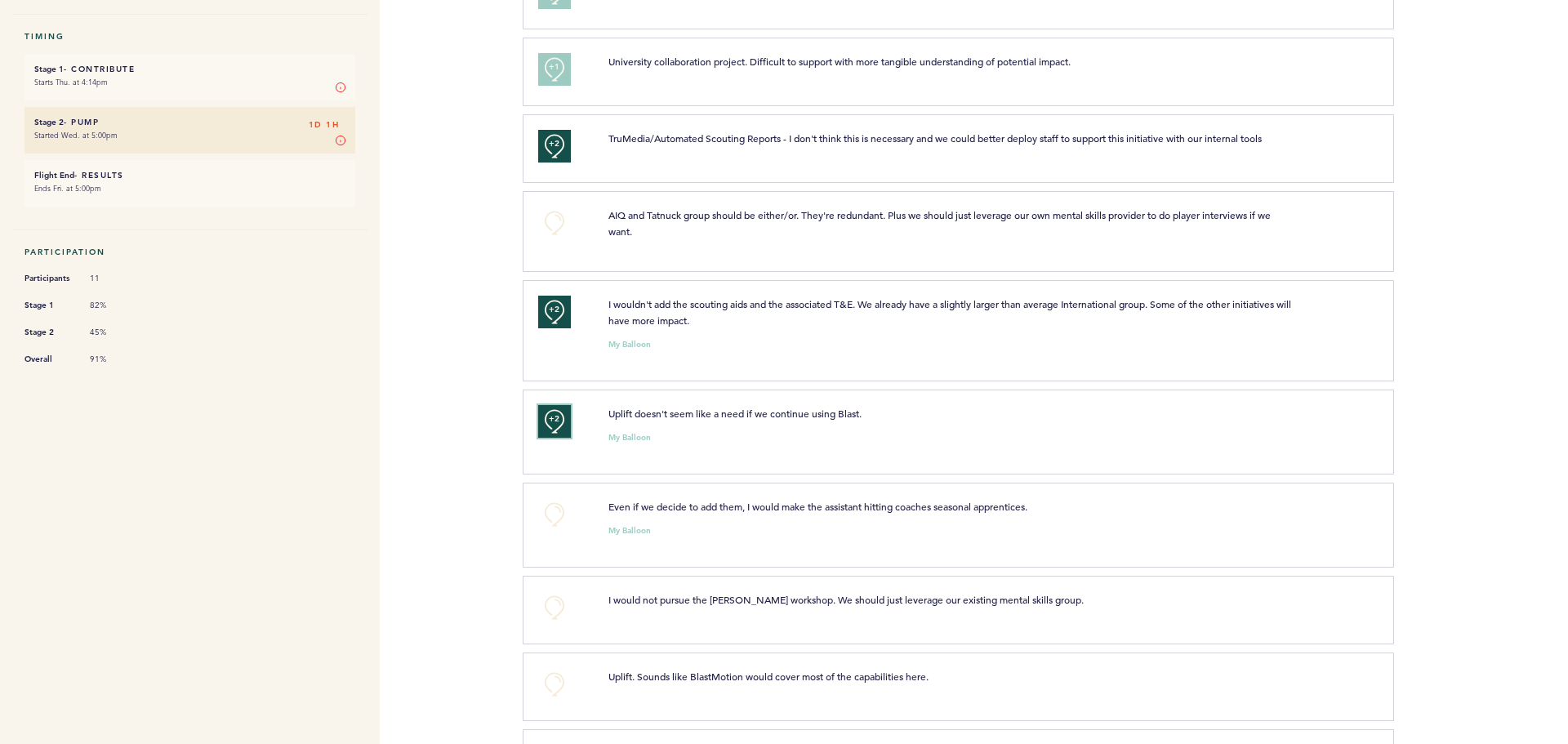
scroll to position [327, 0]
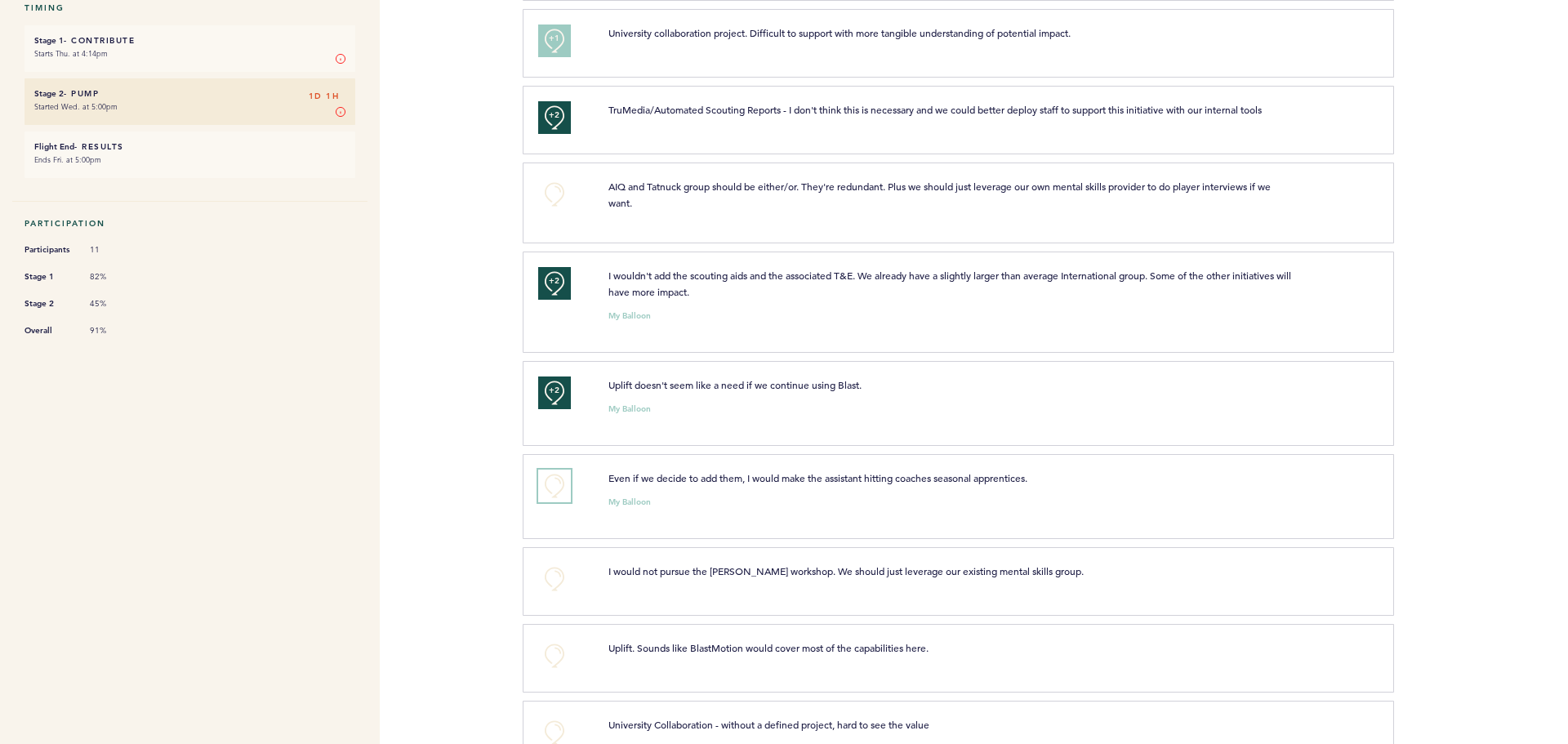
click at [550, 486] on button "+0" at bounding box center [554, 486] width 33 height 33
click at [550, 486] on span "+1" at bounding box center [554, 483] width 12 height 16
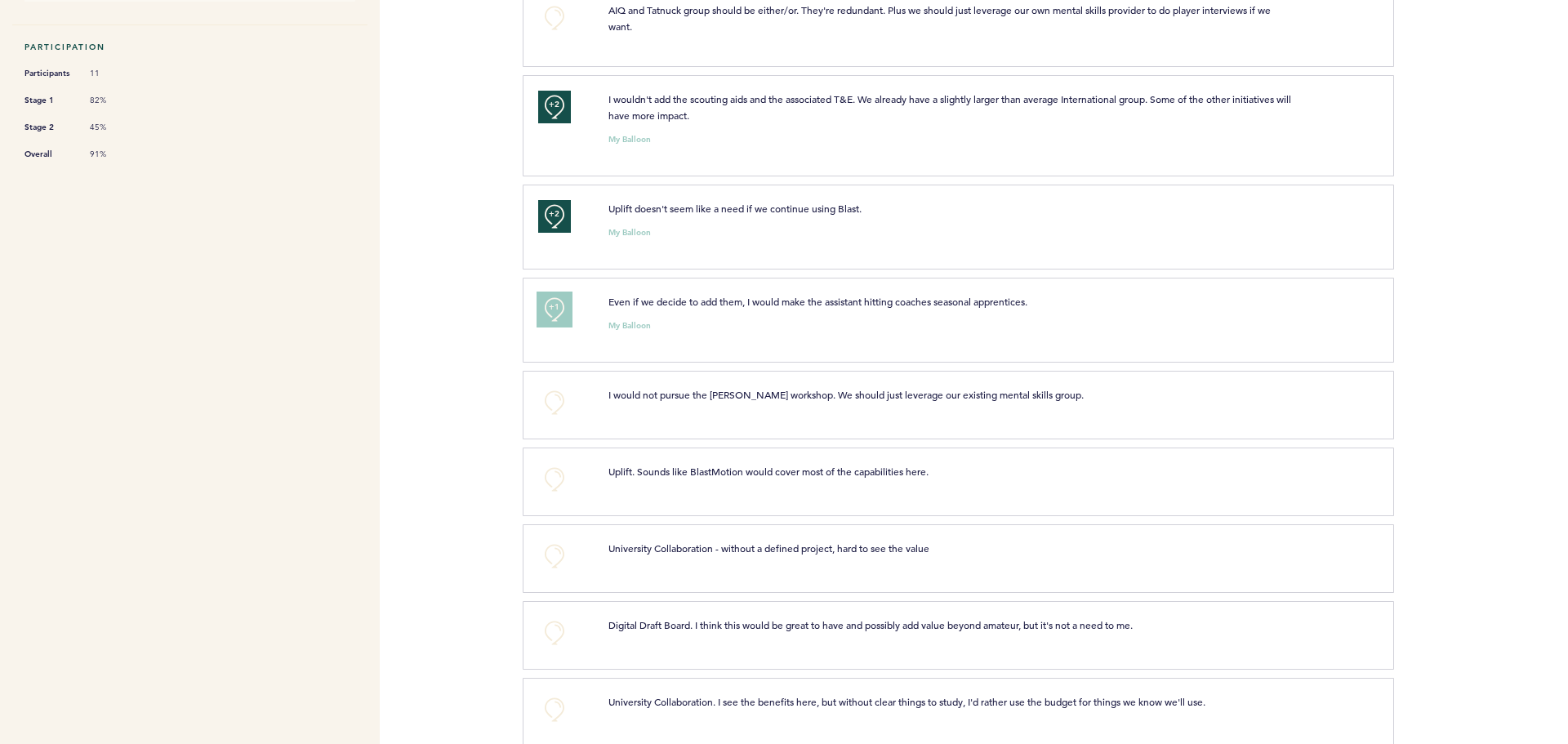
scroll to position [572, 0]
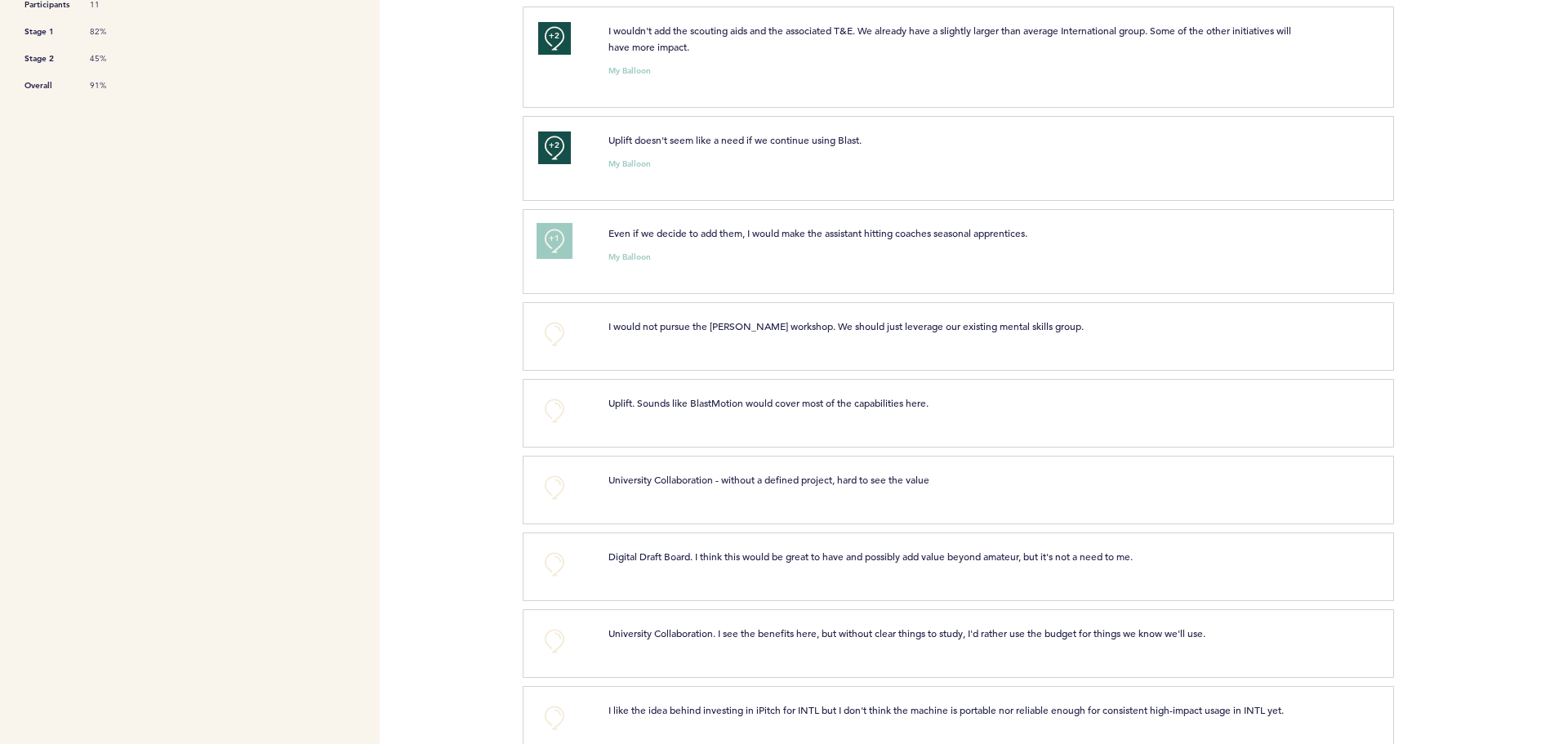
click at [549, 243] on span "+1" at bounding box center [554, 238] width 12 height 16
click at [552, 340] on button "+0" at bounding box center [554, 334] width 33 height 33
click at [555, 403] on button "+0" at bounding box center [554, 410] width 33 height 33
click at [555, 403] on span "+1" at bounding box center [554, 408] width 12 height 16
click at [544, 486] on button "+0" at bounding box center [554, 487] width 33 height 33
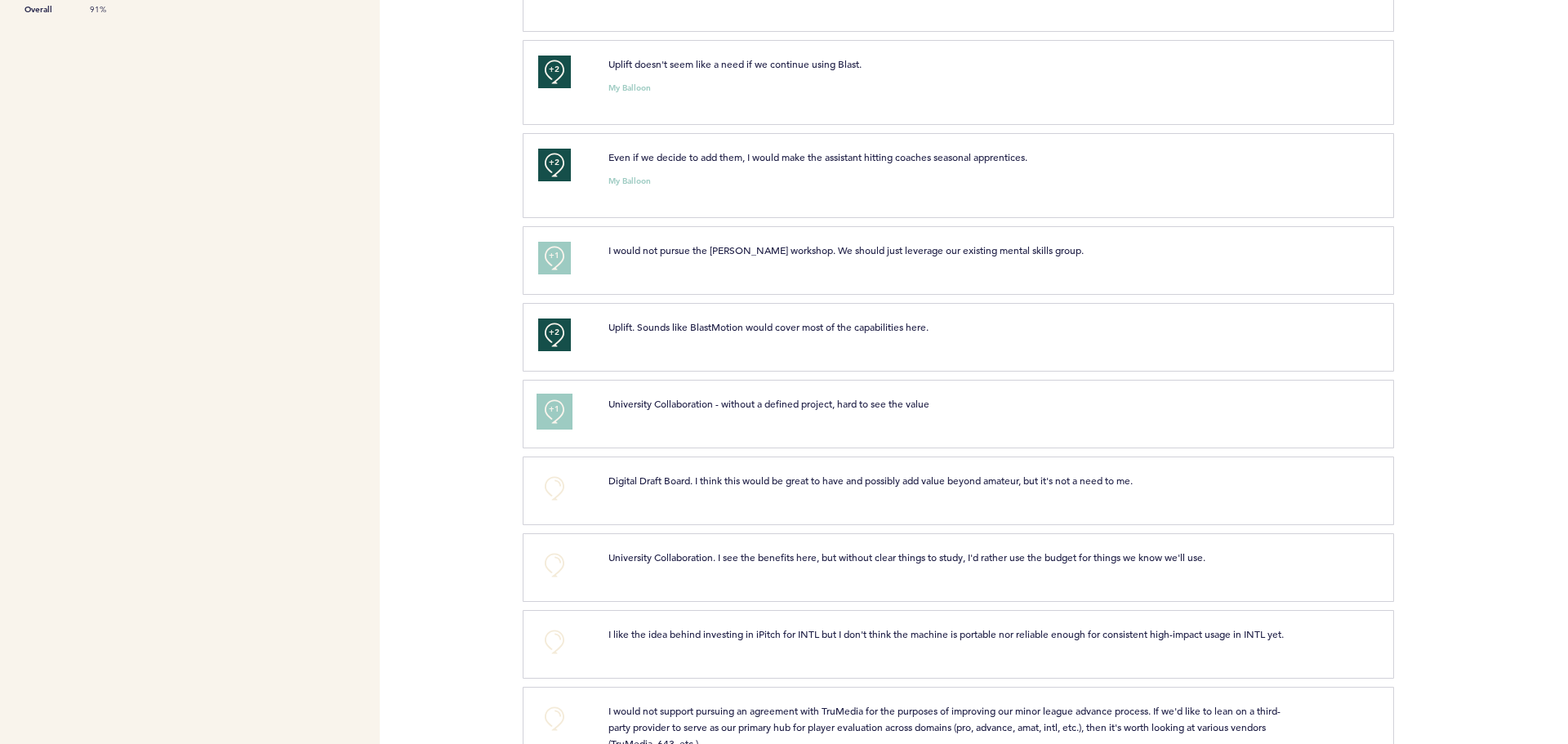
scroll to position [817, 0]
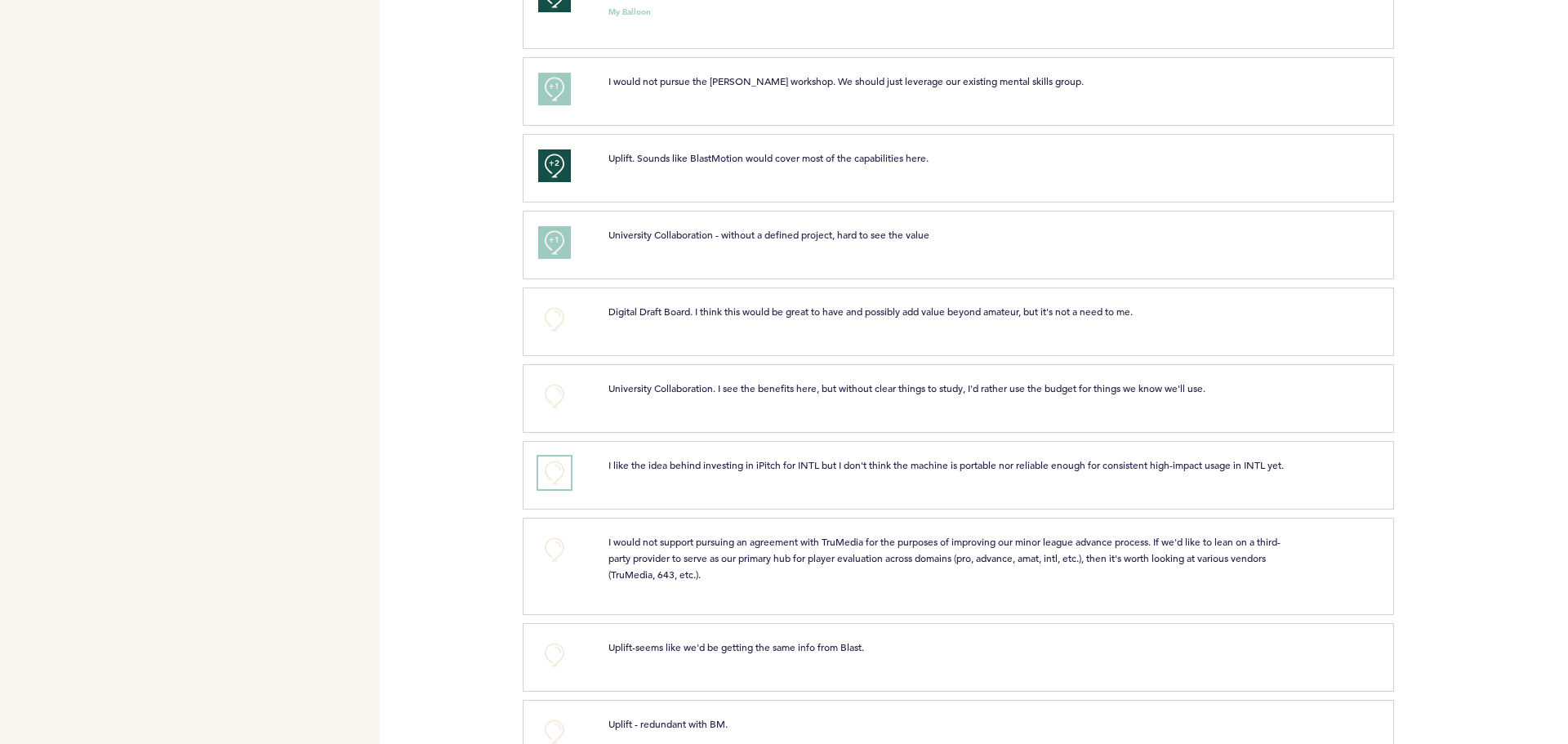
click at [548, 471] on button "+0" at bounding box center [554, 472] width 33 height 33
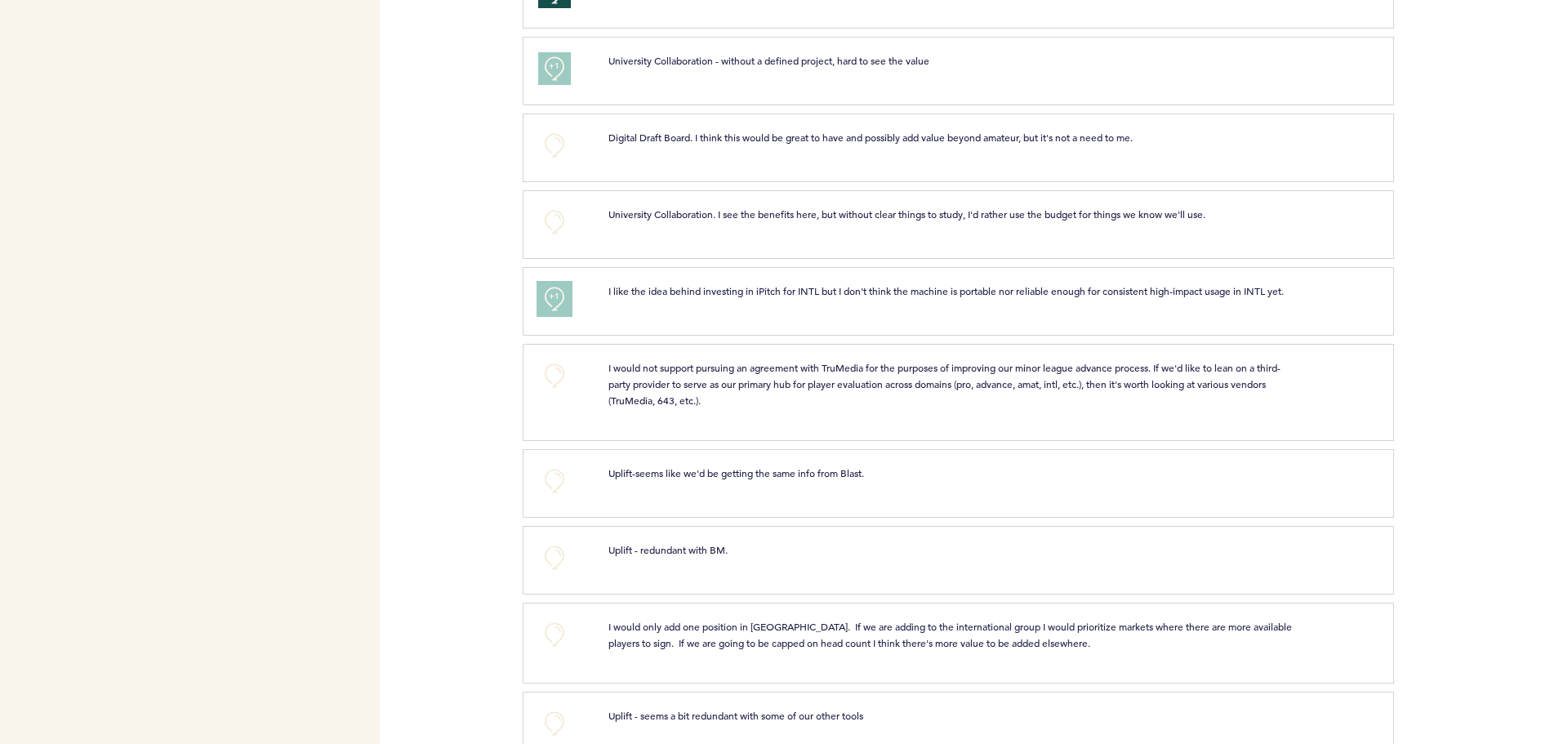
scroll to position [1031, 0]
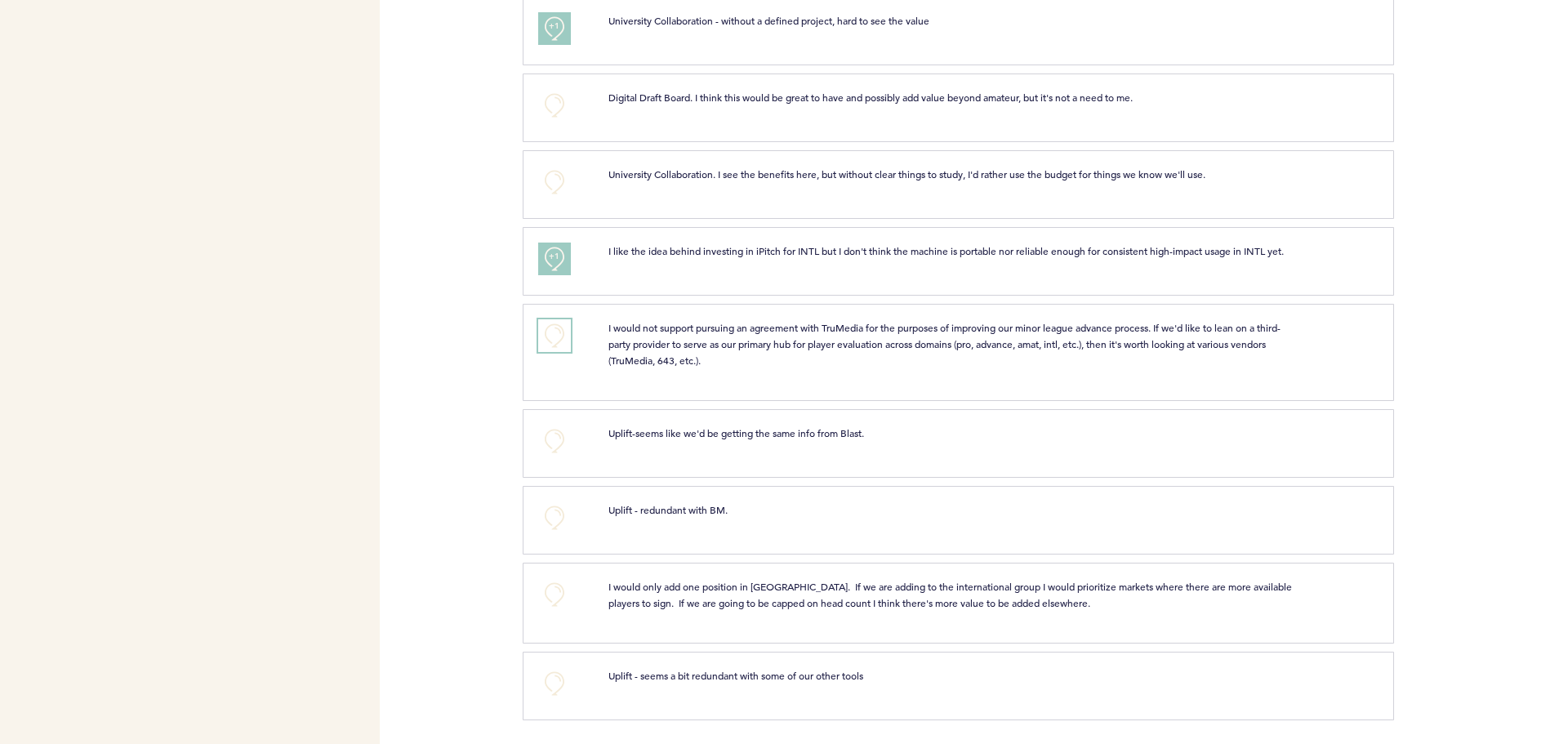
click at [549, 331] on button "+0" at bounding box center [554, 336] width 33 height 33
click at [0, 0] on span "+0" at bounding box center [0, 0] width 0 height 0
click at [550, 334] on span "+1" at bounding box center [554, 333] width 12 height 16
click at [558, 683] on button "+0" at bounding box center [554, 683] width 33 height 33
click at [0, 0] on span "+0" at bounding box center [0, 0] width 0 height 0
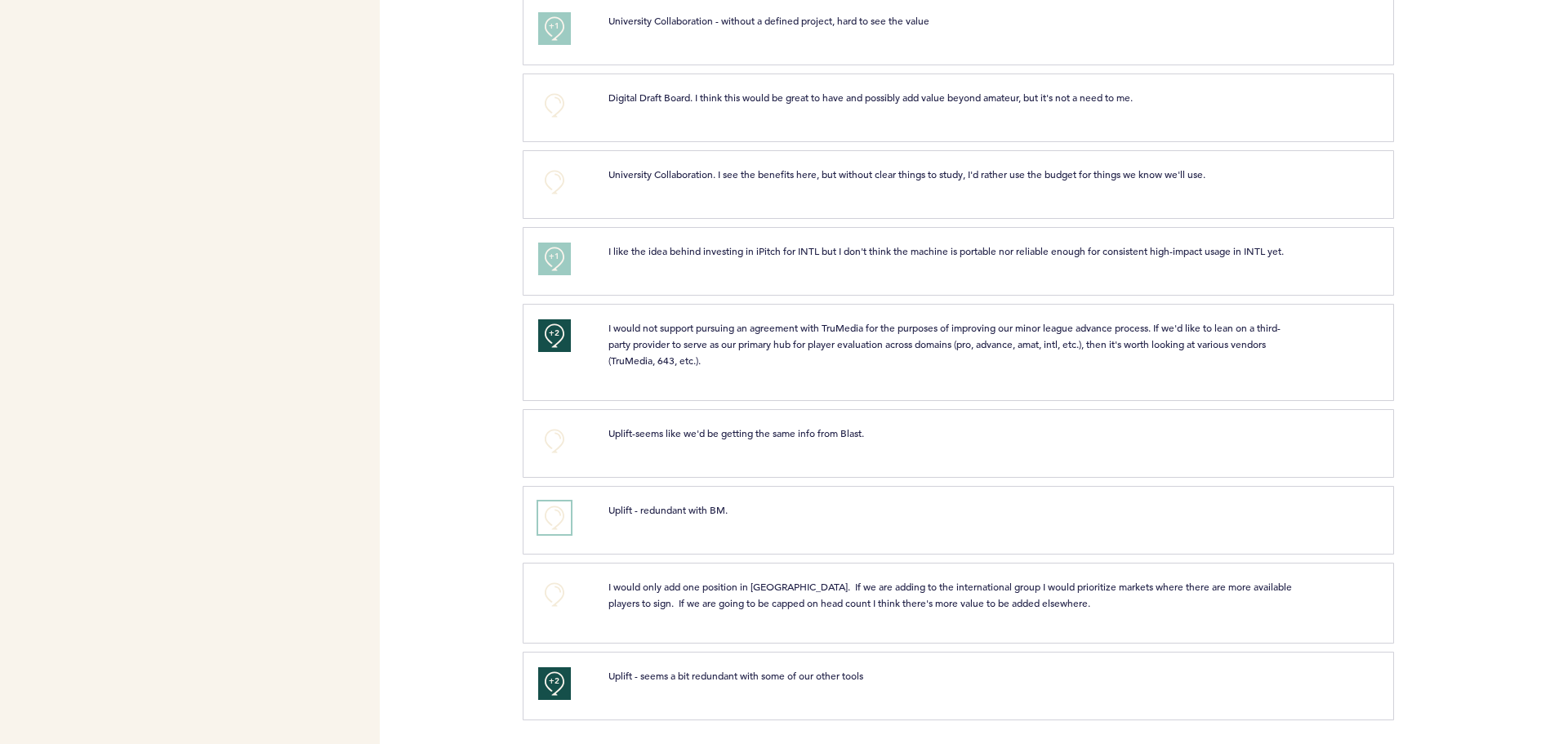
click at [553, 512] on button "+0" at bounding box center [554, 518] width 33 height 33
click at [553, 512] on span "+1" at bounding box center [554, 515] width 12 height 16
click at [559, 435] on button "+0" at bounding box center [554, 440] width 33 height 33
click at [558, 435] on span "+1" at bounding box center [554, 439] width 12 height 16
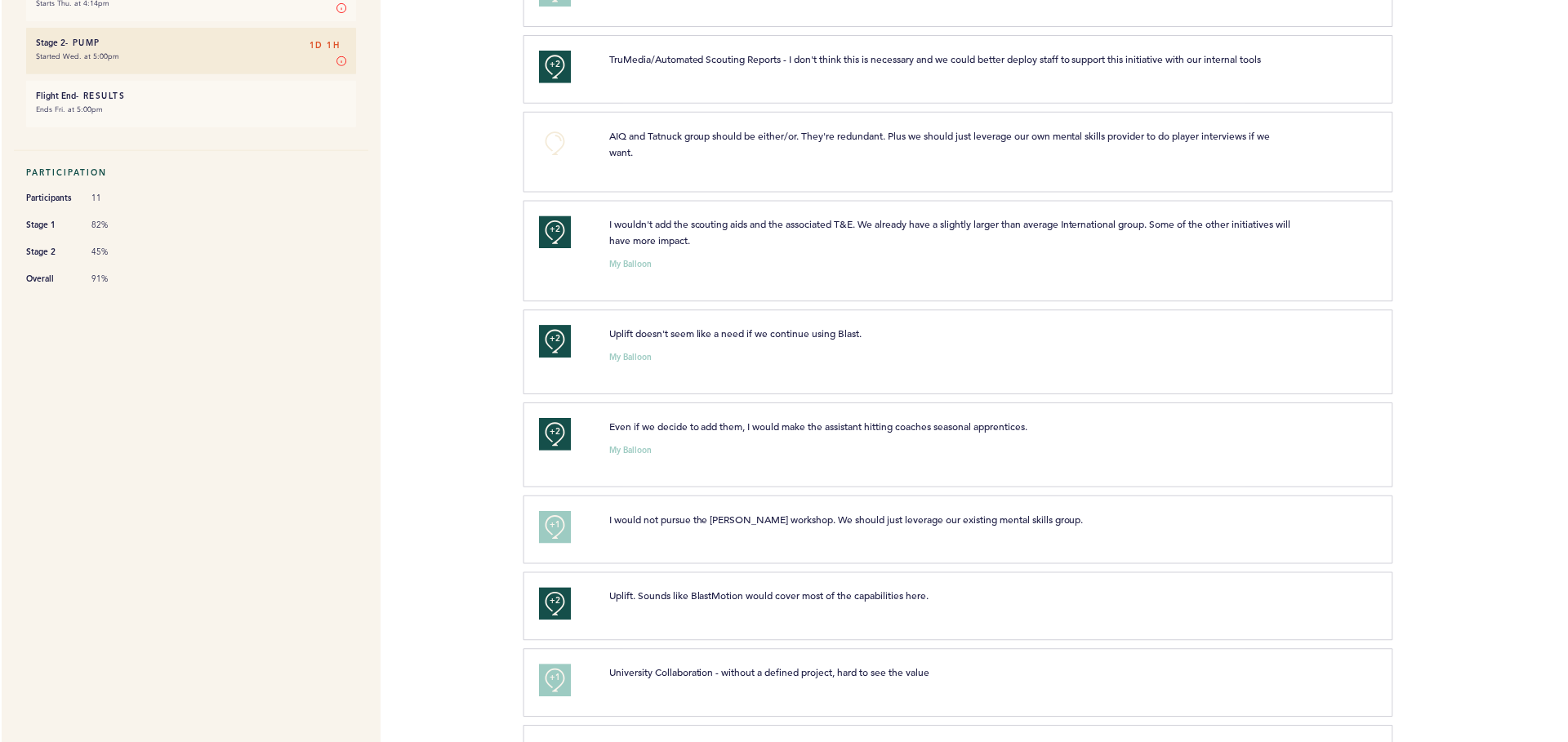
scroll to position [0, 0]
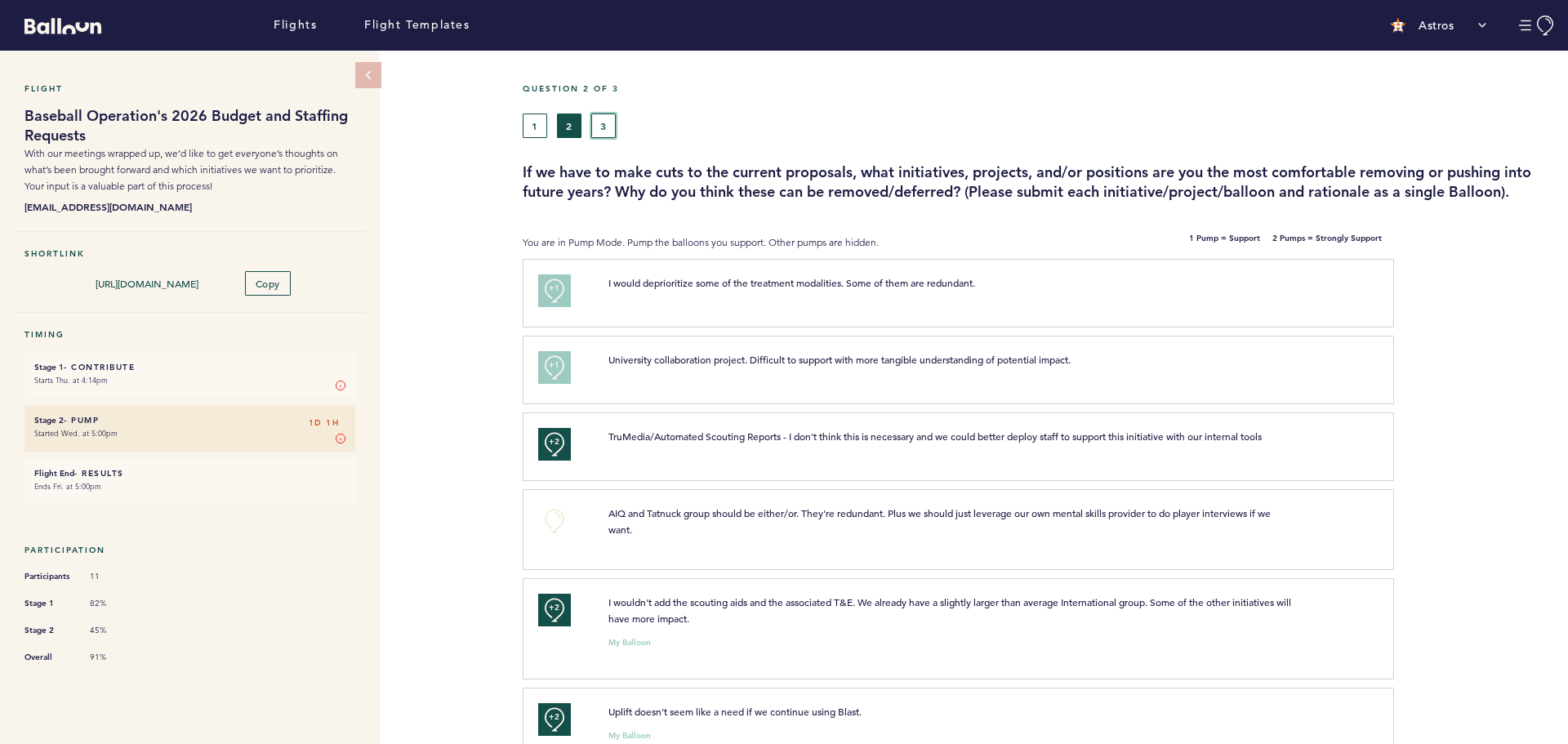
click at [598, 127] on button "3" at bounding box center [604, 126] width 25 height 25
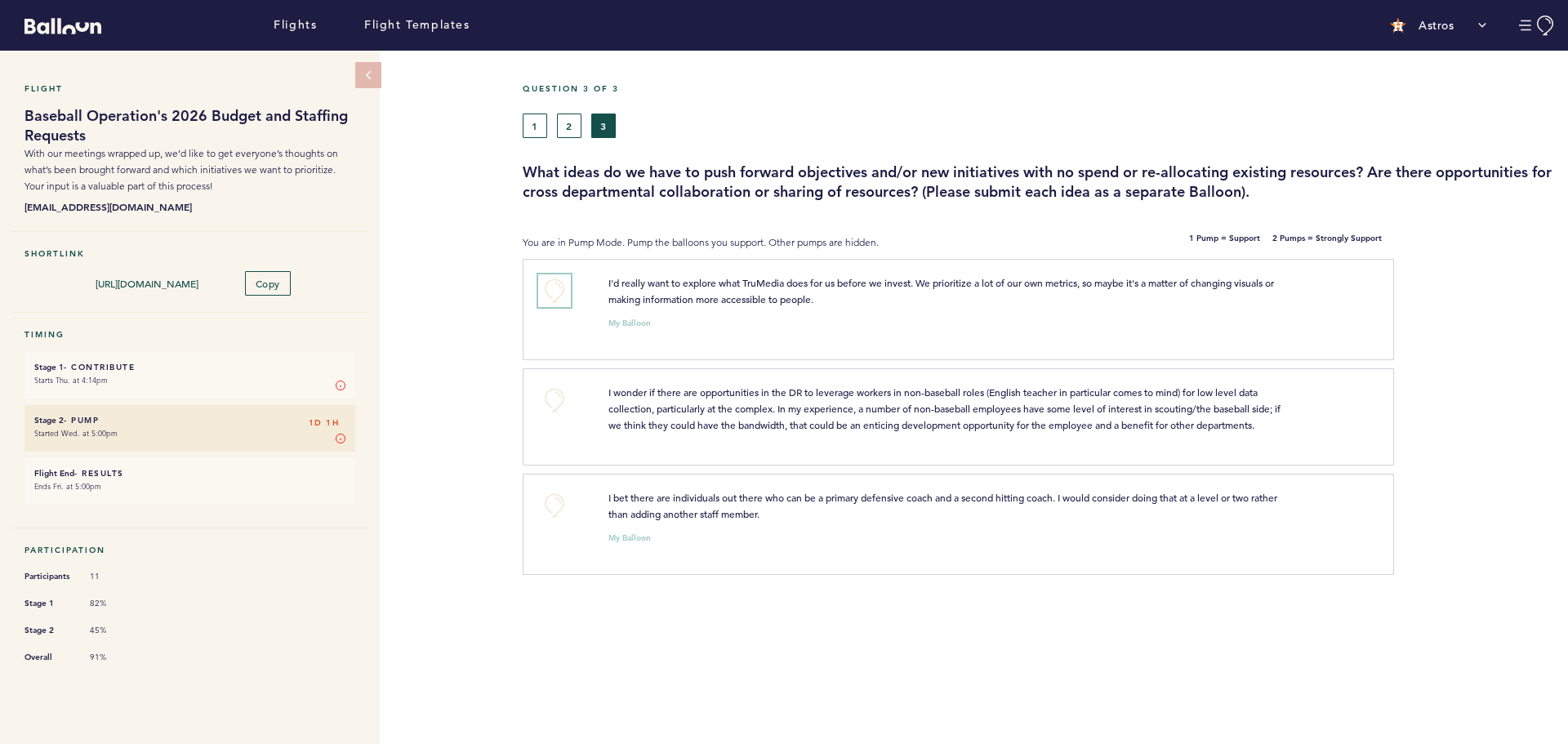
click at [555, 290] on button "+0" at bounding box center [554, 290] width 33 height 33
click at [555, 290] on span "+1" at bounding box center [554, 288] width 12 height 16
click at [552, 511] on button "+0" at bounding box center [554, 505] width 33 height 33
